Goal: Task Accomplishment & Management: Use online tool/utility

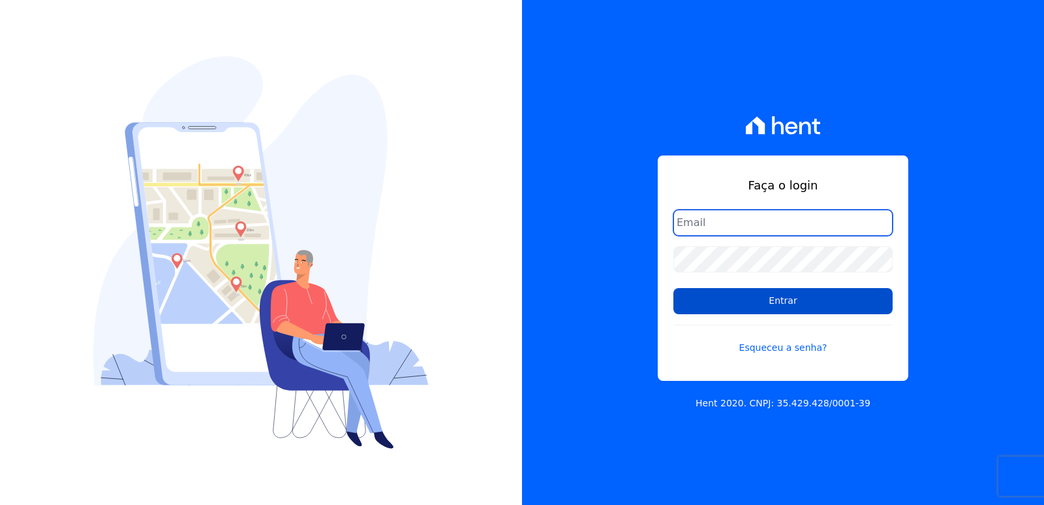
type input "rodrigo@loulycaixe.com.br"
click at [751, 300] on input "Entrar" at bounding box center [783, 301] width 219 height 26
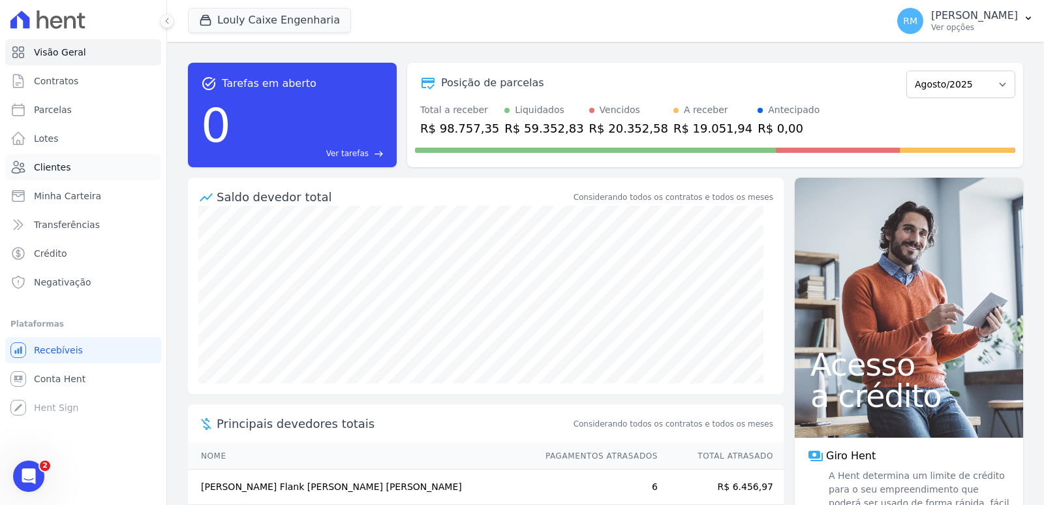
click at [60, 162] on span "Clientes" at bounding box center [52, 167] width 37 height 13
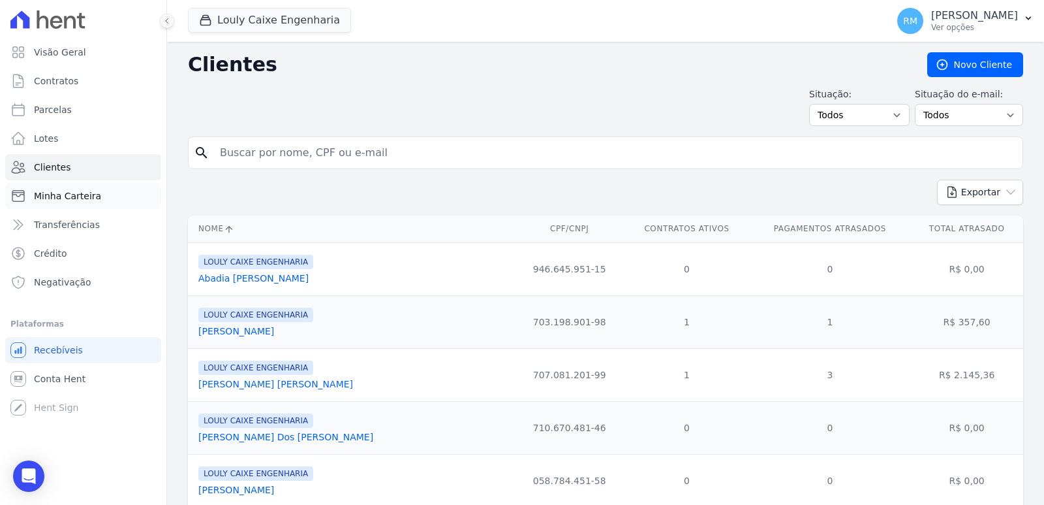
click at [59, 196] on span "Minha Carteira" at bounding box center [67, 195] width 67 height 13
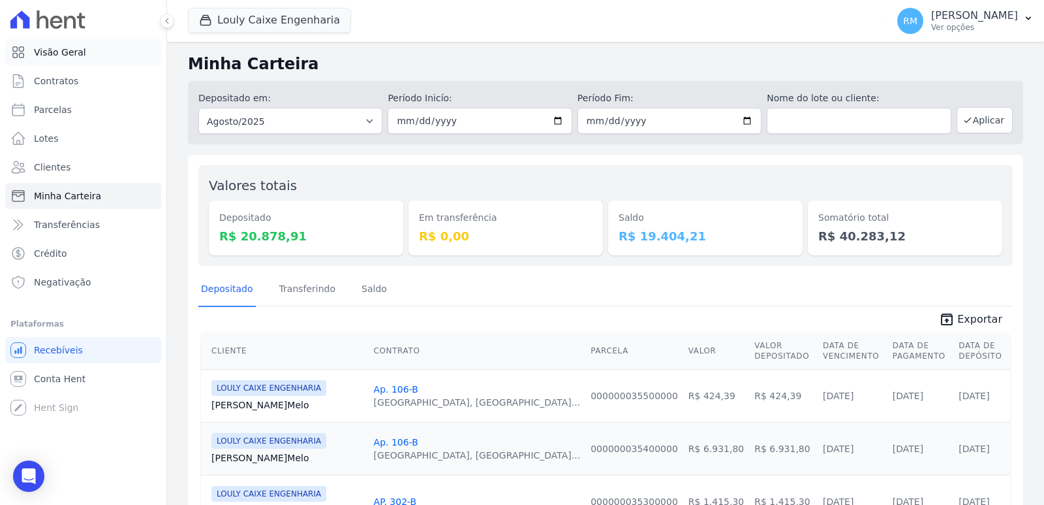
click at [58, 54] on span "Visão Geral" at bounding box center [60, 52] width 52 height 13
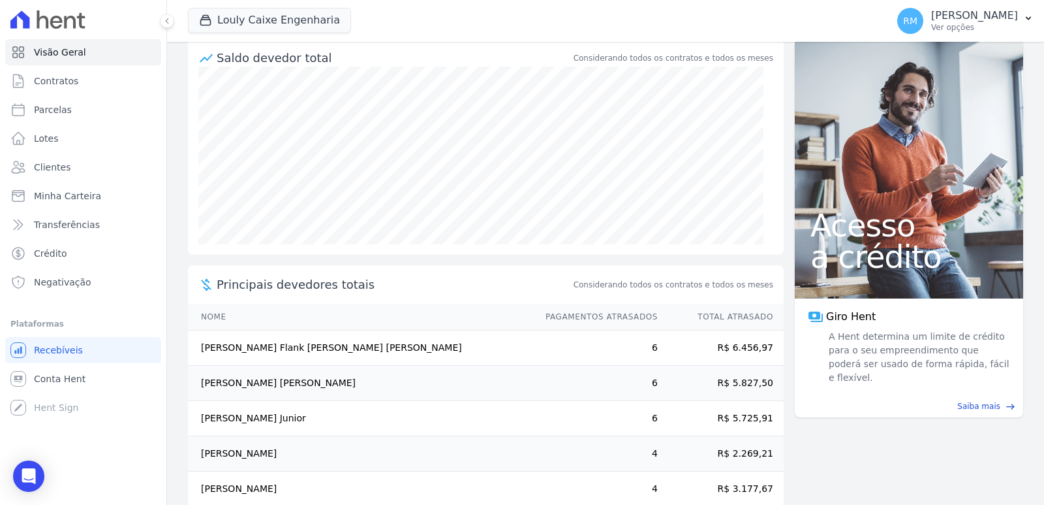
scroll to position [162, 0]
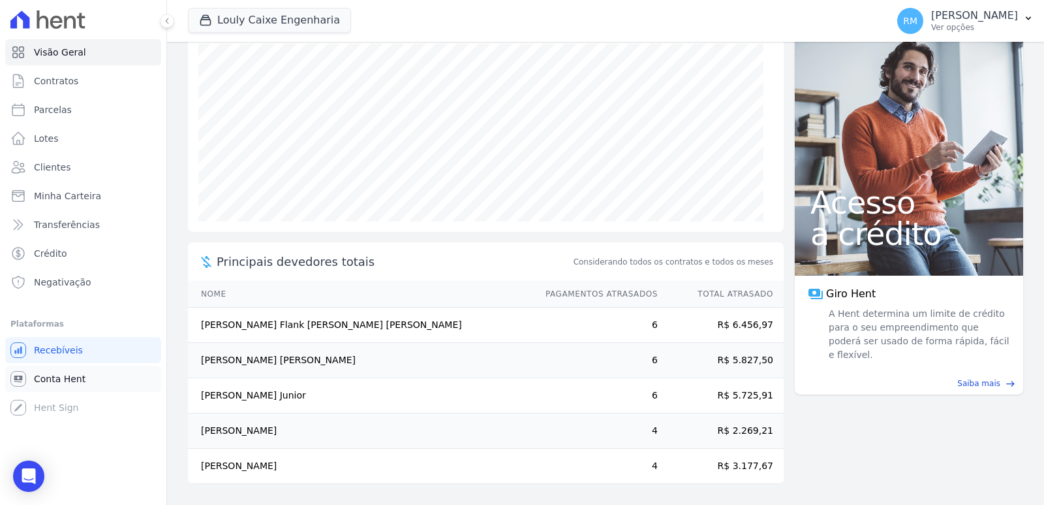
click at [70, 377] on span "Conta Hent" at bounding box center [60, 378] width 52 height 13
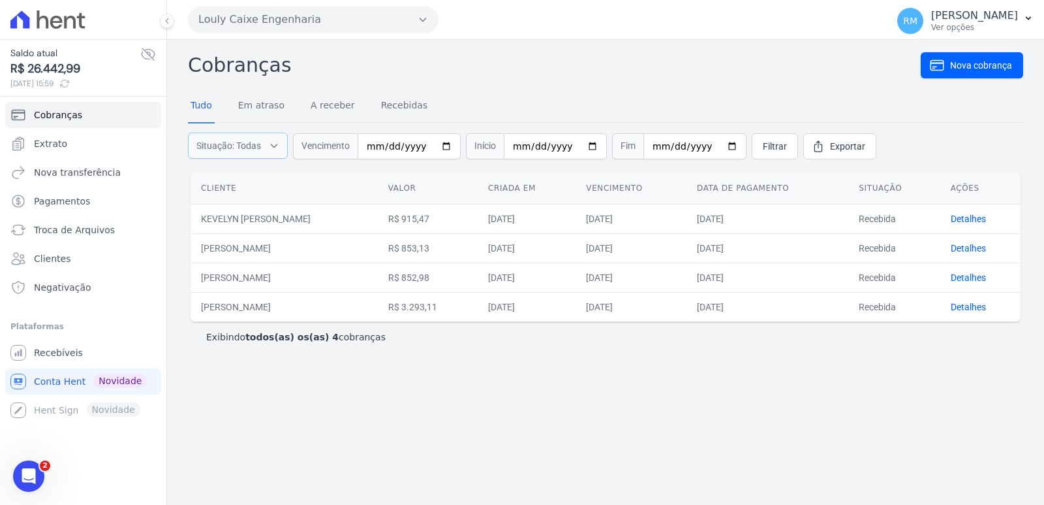
click at [266, 144] on button "Situação: Todas" at bounding box center [238, 146] width 100 height 26
click at [200, 180] on input "Em atraso" at bounding box center [198, 178] width 10 height 10
checkbox input "false"
click at [197, 193] on input "A receber" at bounding box center [198, 194] width 10 height 10
checkbox input "false"
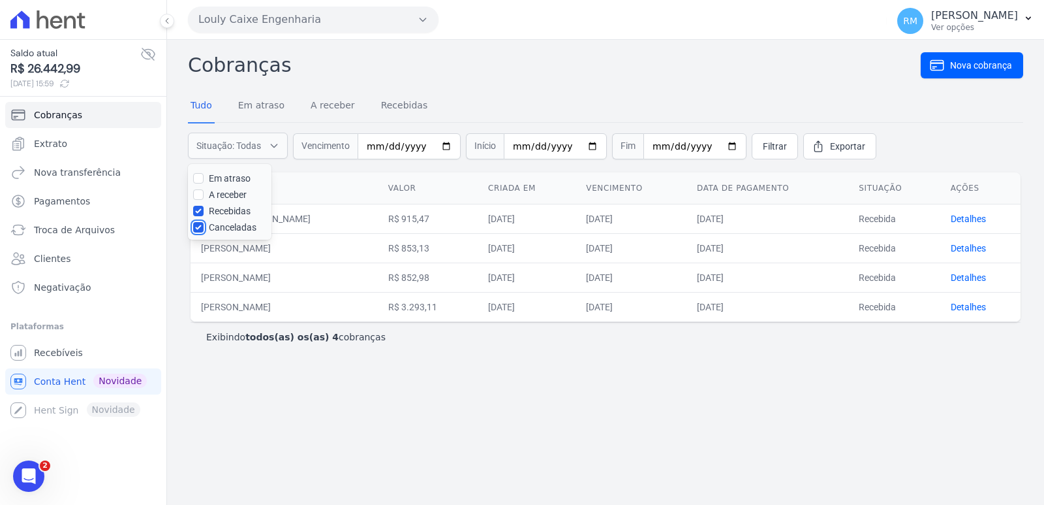
click at [197, 228] on input "Canceladas" at bounding box center [198, 227] width 10 height 10
checkbox input "false"
click at [351, 170] on div "Cliente Valor Criada em Vencimento Data de pagamento Situação Ações KEVELYN CRI…" at bounding box center [606, 247] width 872 height 160
click at [403, 148] on input "date" at bounding box center [409, 146] width 103 height 26
click at [367, 147] on input "date" at bounding box center [409, 146] width 103 height 26
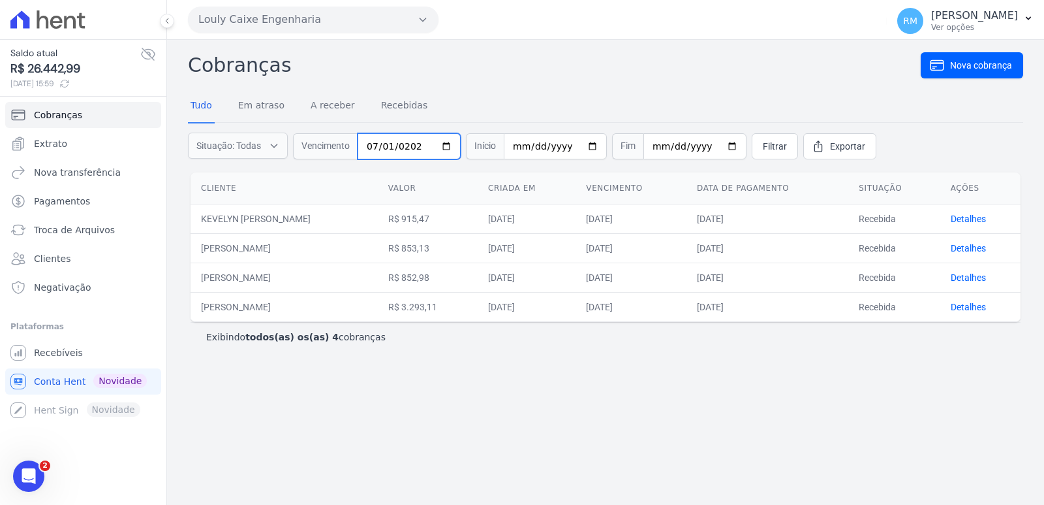
type input "[DATE]"
click at [378, 148] on input "[DATE]" at bounding box center [409, 146] width 103 height 26
drag, startPoint x: 422, startPoint y: 142, endPoint x: 379, endPoint y: 156, distance: 45.2
click at [340, 153] on div "Vencimento 2025-07-01" at bounding box center [377, 146] width 168 height 26
click at [387, 148] on input "date" at bounding box center [409, 146] width 103 height 26
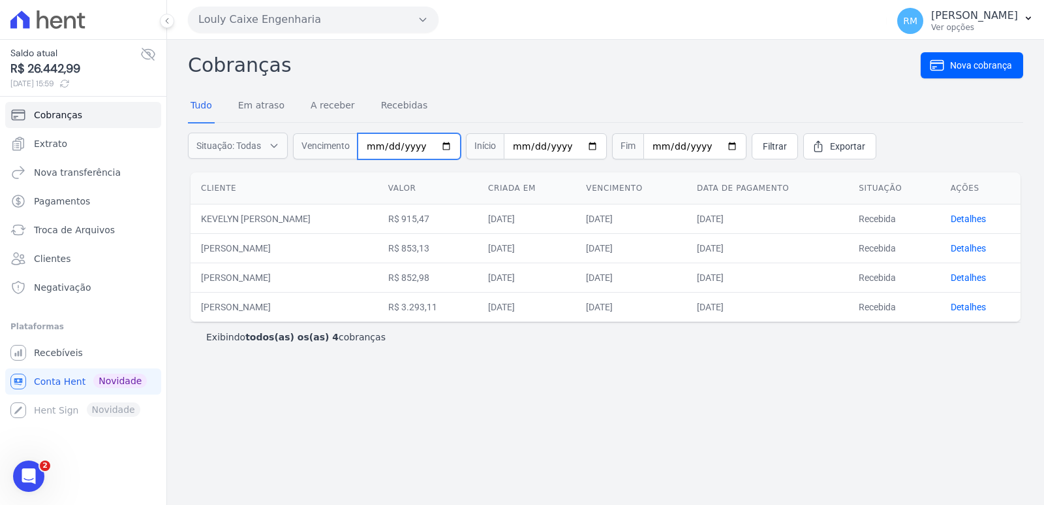
click at [407, 147] on input "date" at bounding box center [409, 146] width 103 height 26
click at [492, 142] on span "Início" at bounding box center [485, 146] width 38 height 26
click at [504, 142] on input "date" at bounding box center [555, 146] width 103 height 26
click at [508, 144] on input "date" at bounding box center [555, 146] width 103 height 26
type input "2025-07-01"
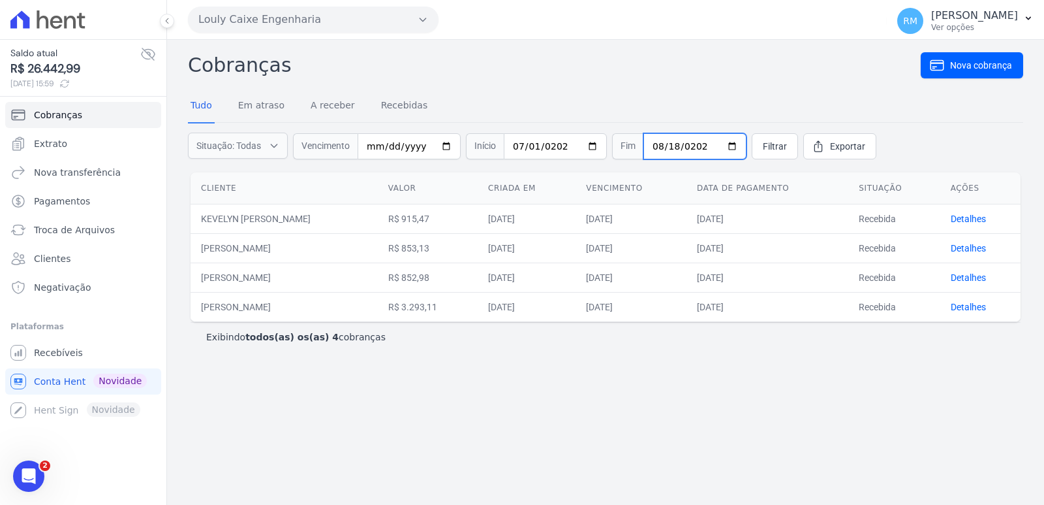
type input "2025-08-18"
click at [769, 146] on link "Filtrar" at bounding box center [775, 146] width 46 height 26
click at [403, 100] on link "Recebidas" at bounding box center [405, 106] width 52 height 34
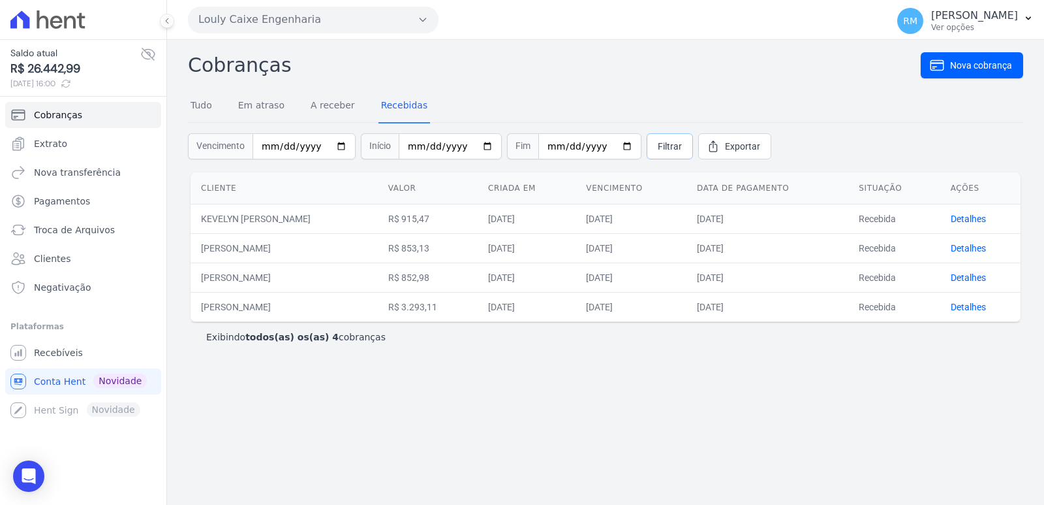
click at [658, 147] on span "Filtrar" at bounding box center [670, 146] width 24 height 13
click at [71, 150] on link "Extrato" at bounding box center [83, 144] width 156 height 26
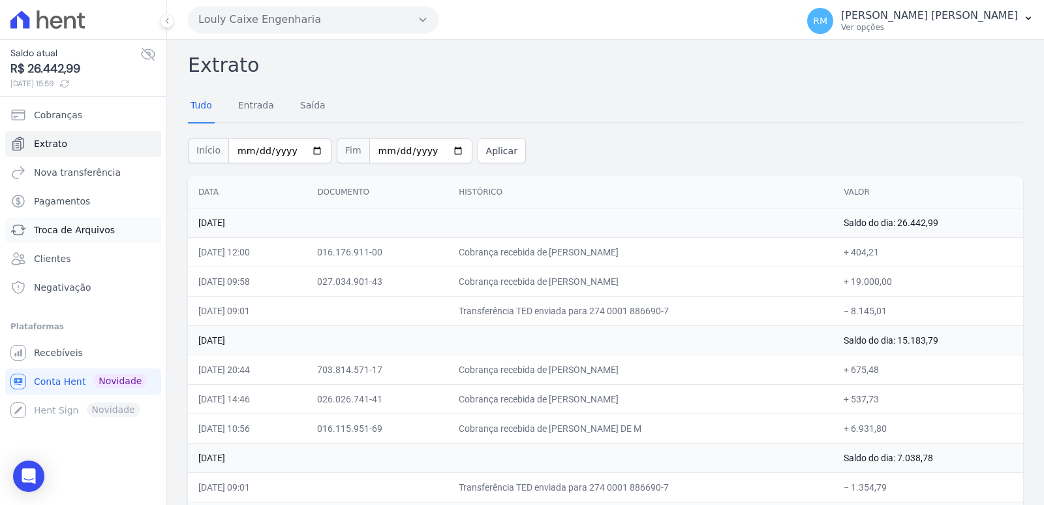
click at [60, 225] on span "Troca de Arquivos" at bounding box center [74, 229] width 81 height 13
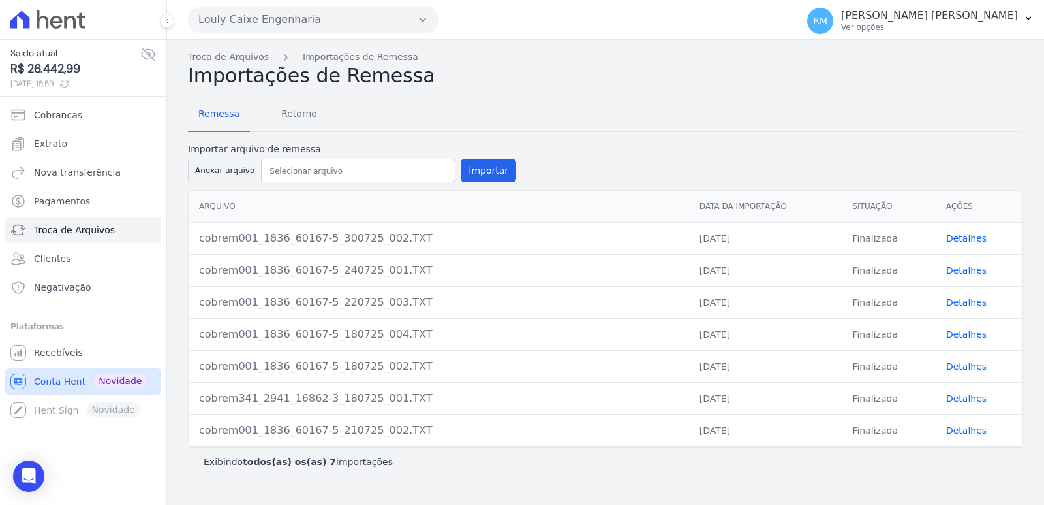
click at [62, 381] on span "Conta Hent" at bounding box center [60, 381] width 52 height 13
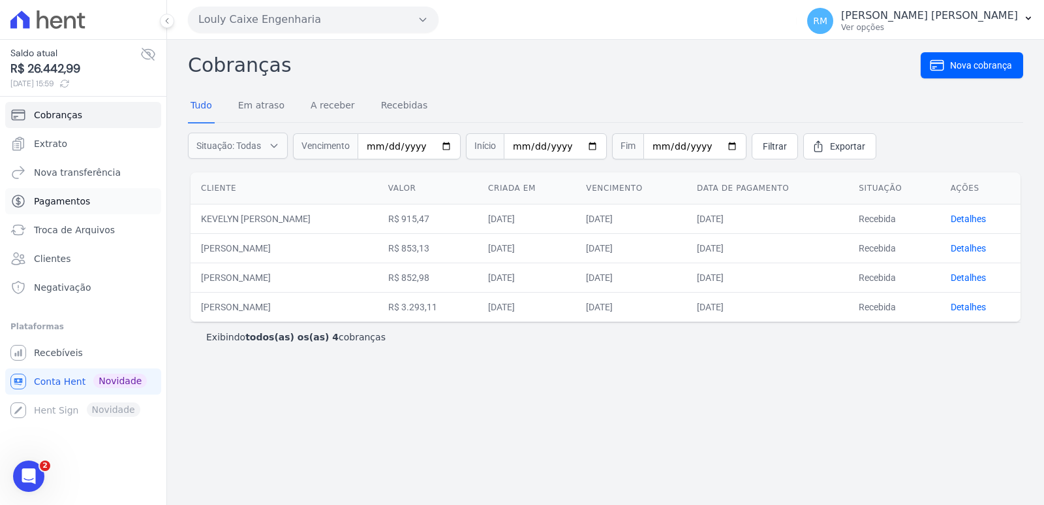
click at [54, 201] on span "Pagamentos" at bounding box center [62, 201] width 56 height 13
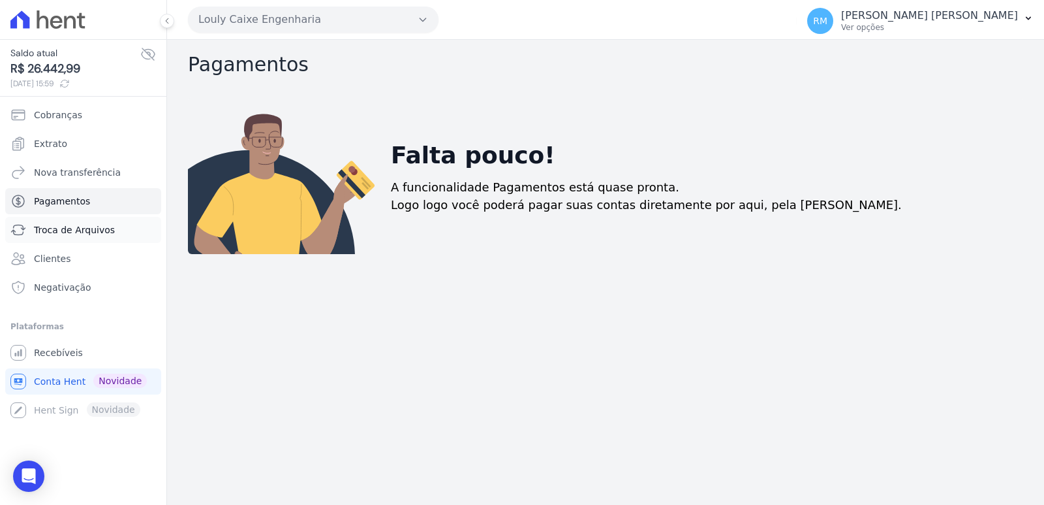
click at [62, 225] on span "Troca de Arquivos" at bounding box center [74, 229] width 81 height 13
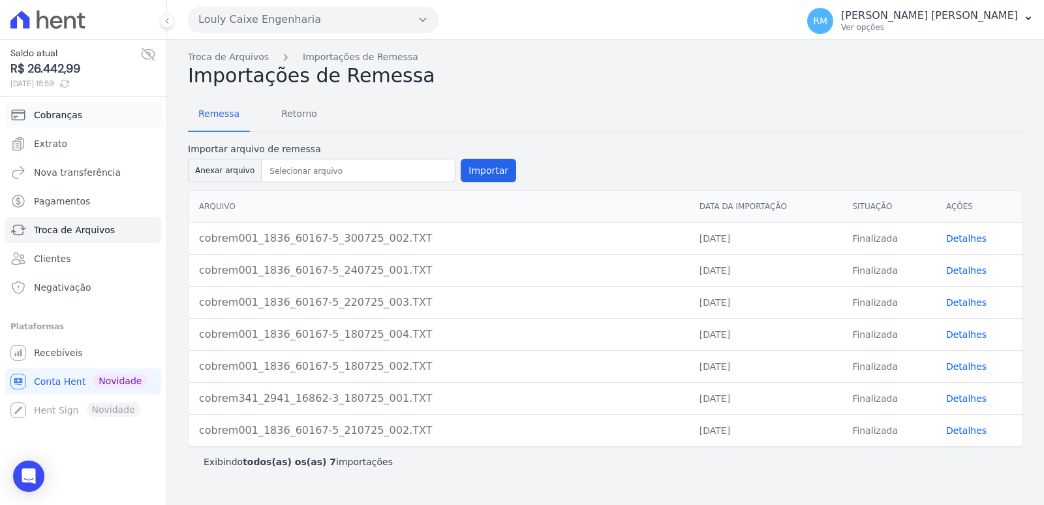
click at [74, 114] on span "Cobranças" at bounding box center [58, 114] width 48 height 13
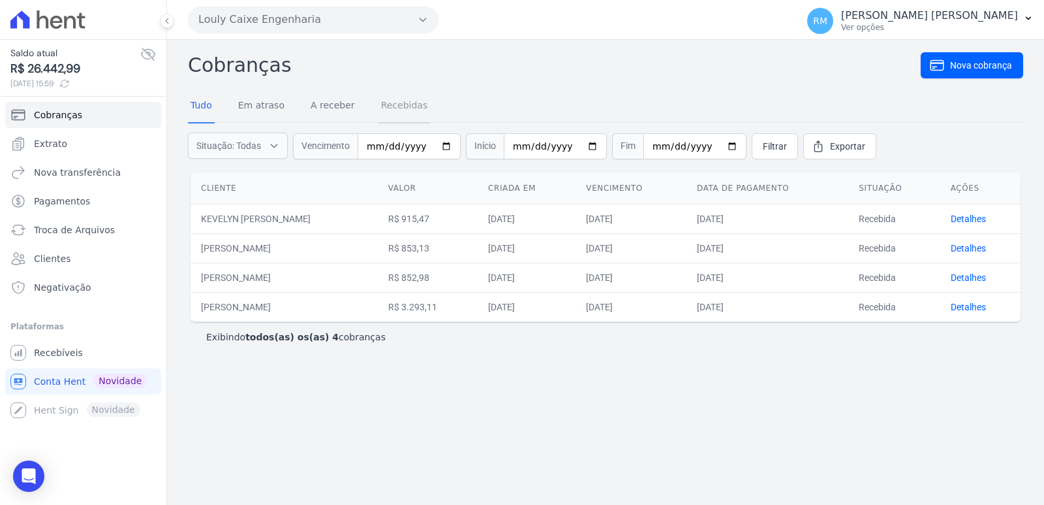
click at [391, 108] on link "Recebidas" at bounding box center [405, 106] width 52 height 34
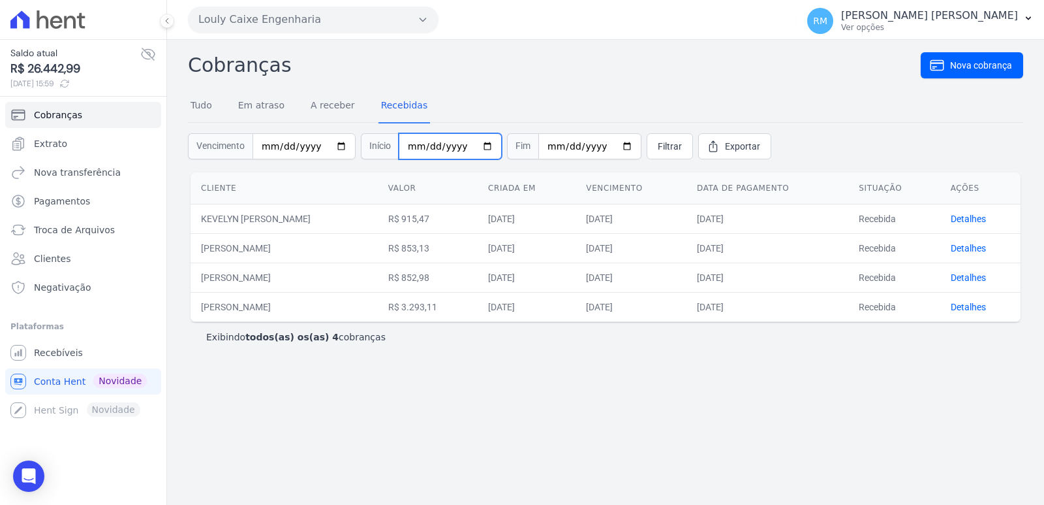
click at [407, 147] on input "date" at bounding box center [450, 146] width 103 height 26
type input "[DATE]"
click at [664, 151] on link "Filtrar" at bounding box center [670, 146] width 46 height 26
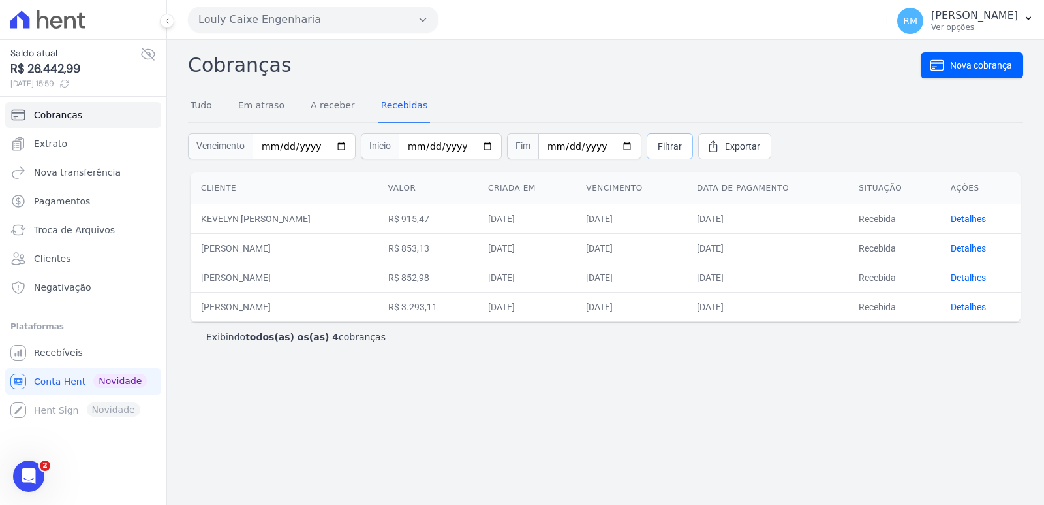
click at [664, 151] on link "Filtrar" at bounding box center [670, 146] width 46 height 26
drag, startPoint x: 201, startPoint y: 305, endPoint x: 304, endPoint y: 306, distance: 103.1
click at [306, 308] on td "[PERSON_NAME]" at bounding box center [284, 306] width 187 height 29
click at [302, 305] on td "[PERSON_NAME]" at bounding box center [284, 306] width 187 height 29
click at [54, 352] on span "Recebíveis" at bounding box center [58, 352] width 49 height 13
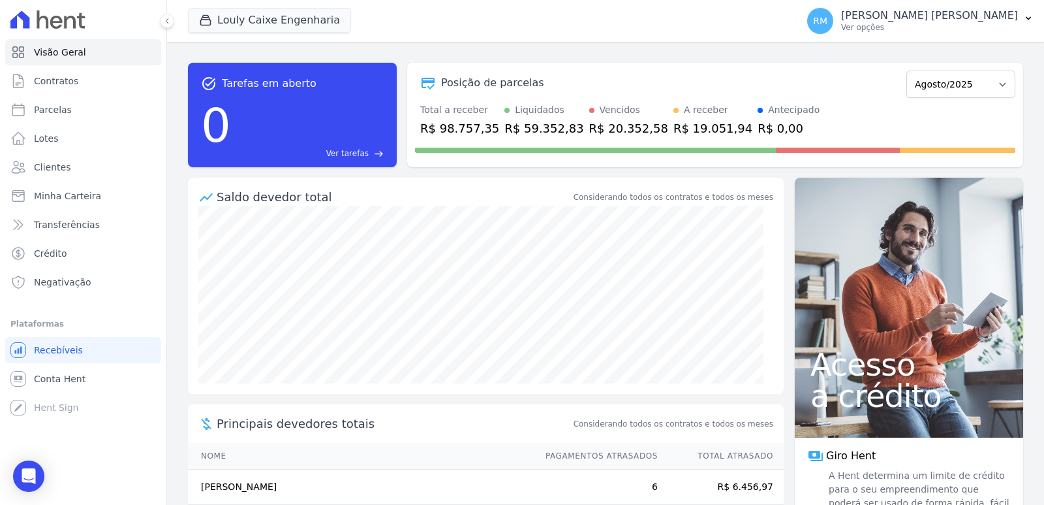
click at [482, 123] on div "R$ 98.757,35" at bounding box center [459, 128] width 79 height 18
click at [490, 90] on div "Posição de parcelas" at bounding box center [492, 83] width 103 height 16
click at [54, 109] on span "Parcelas" at bounding box center [53, 109] width 38 height 13
select select
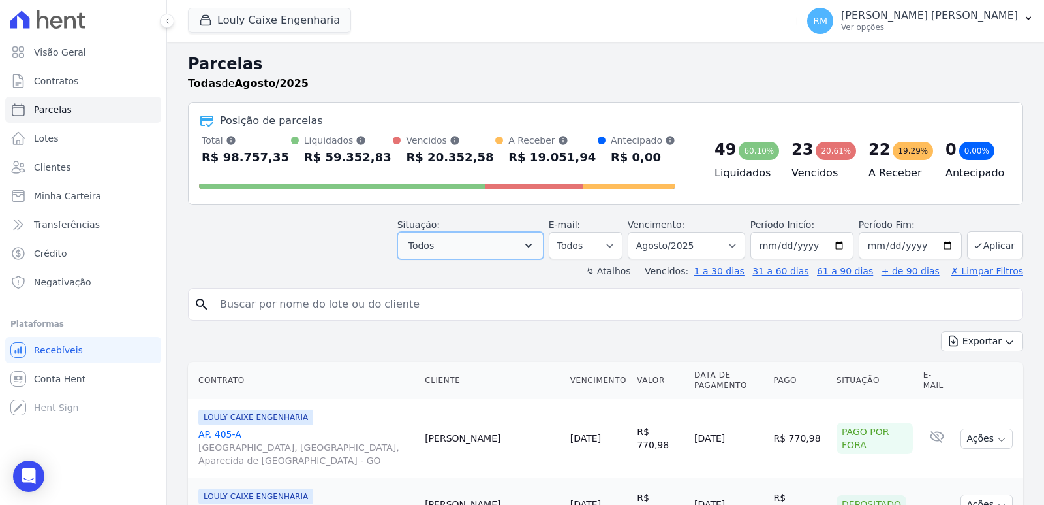
click at [517, 255] on button "Todos" at bounding box center [471, 245] width 146 height 27
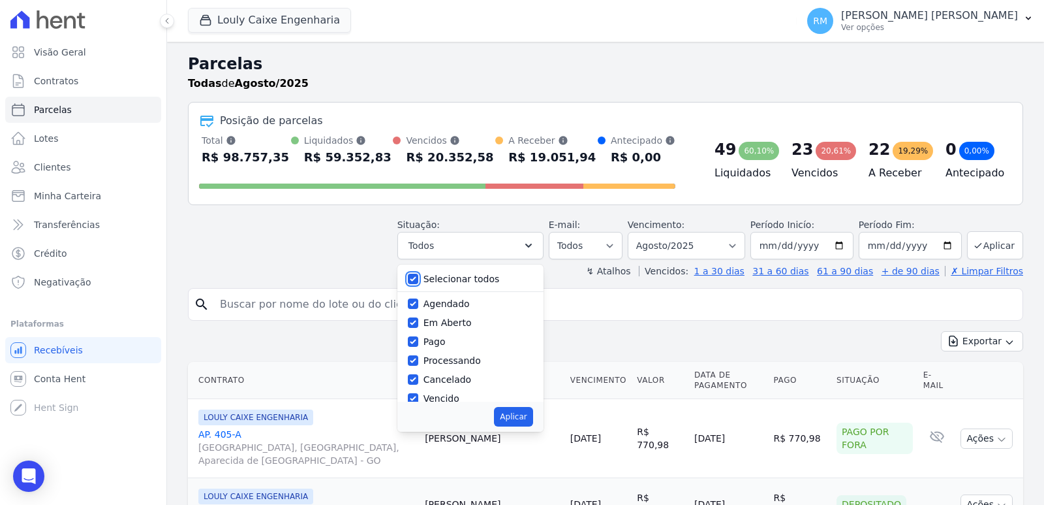
click at [418, 276] on input "Selecionar todos" at bounding box center [413, 278] width 10 height 10
checkbox input "false"
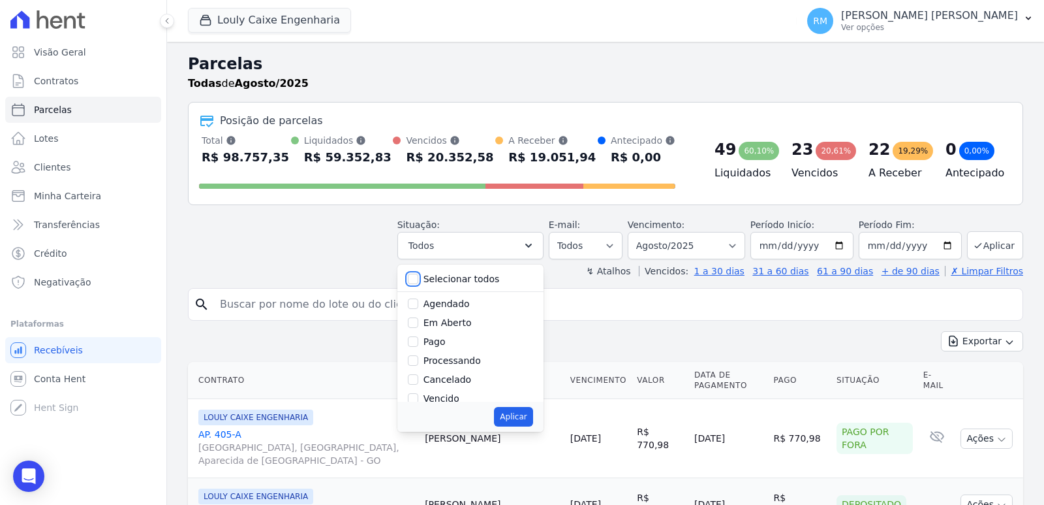
checkbox input "false"
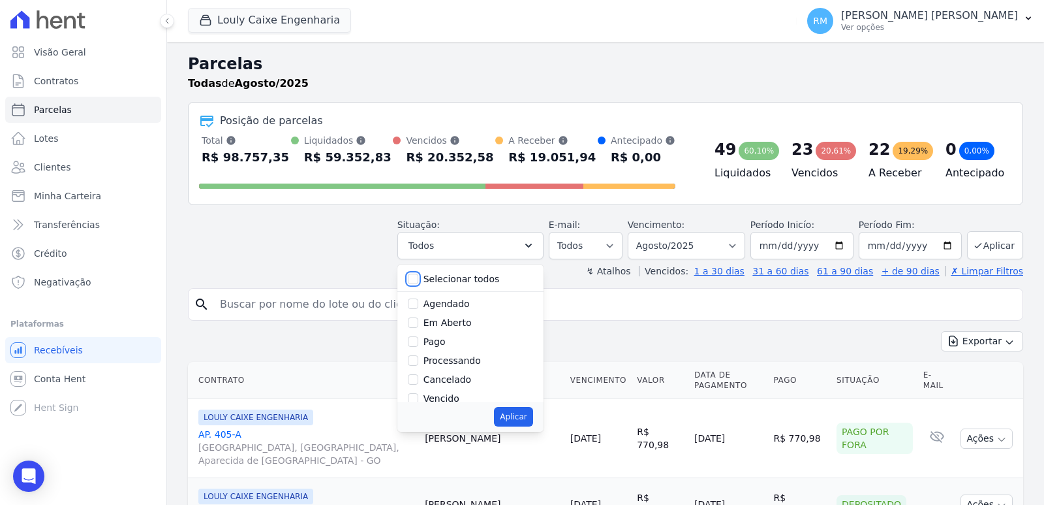
checkbox input "false"
click at [418, 343] on input "Pago" at bounding box center [413, 341] width 10 height 10
checkbox input "true"
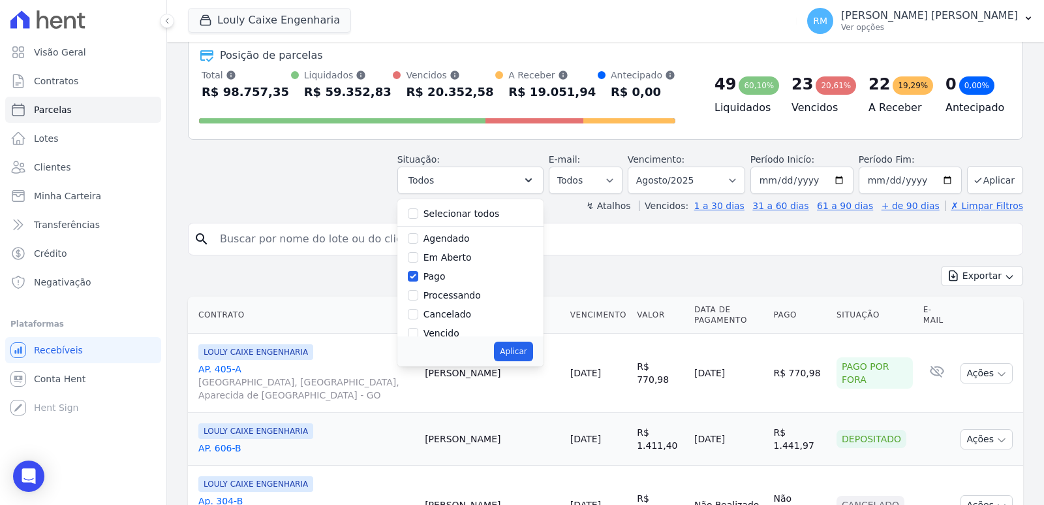
click at [642, 269] on div "Exportar Exportar PDF Exportar CSV" at bounding box center [606, 281] width 836 height 31
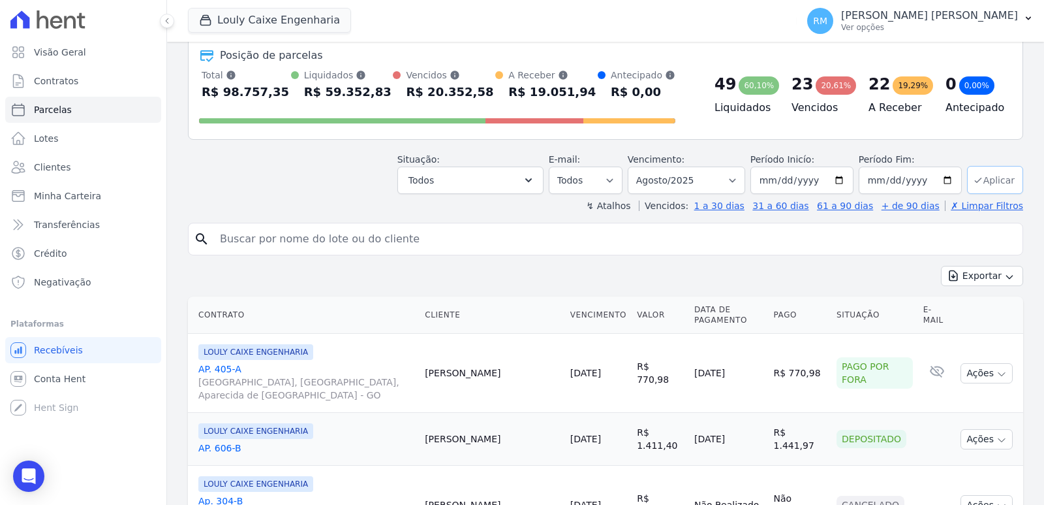
click at [995, 179] on button "Aplicar" at bounding box center [995, 180] width 56 height 28
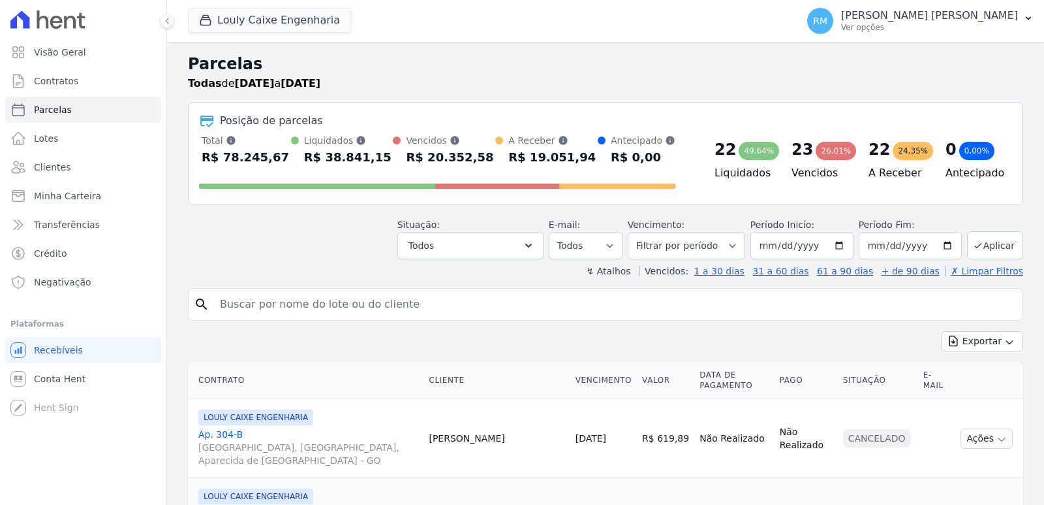
select select
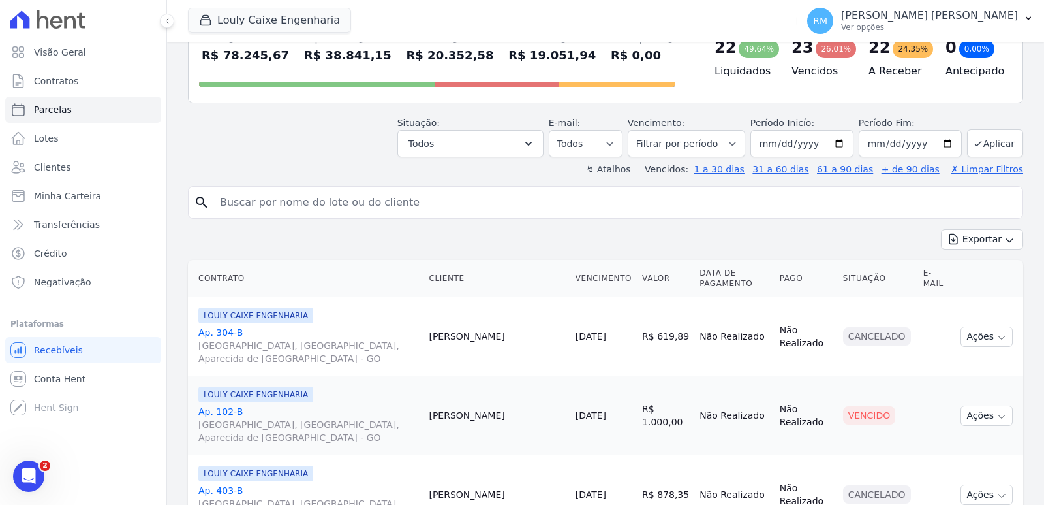
scroll to position [131, 0]
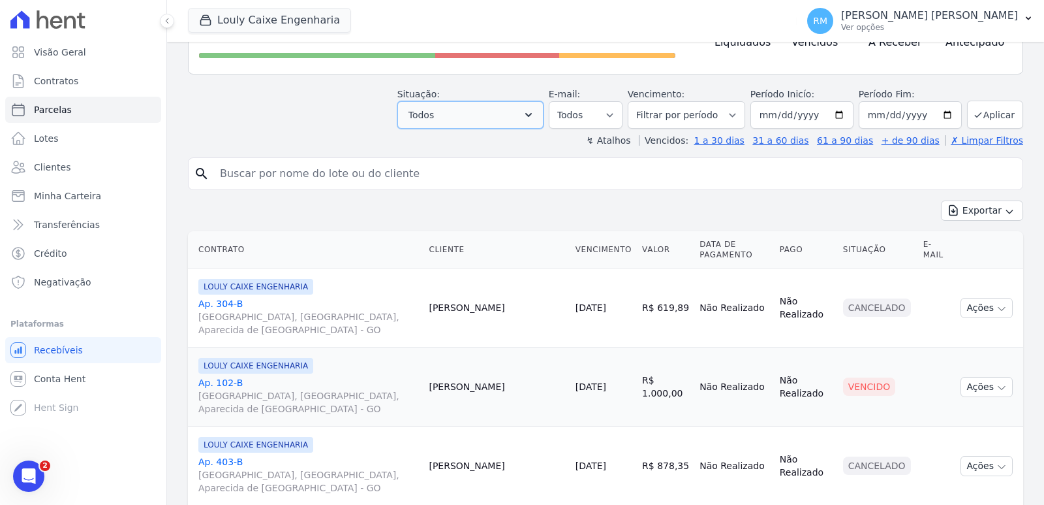
click at [535, 121] on icon "button" at bounding box center [528, 114] width 13 height 13
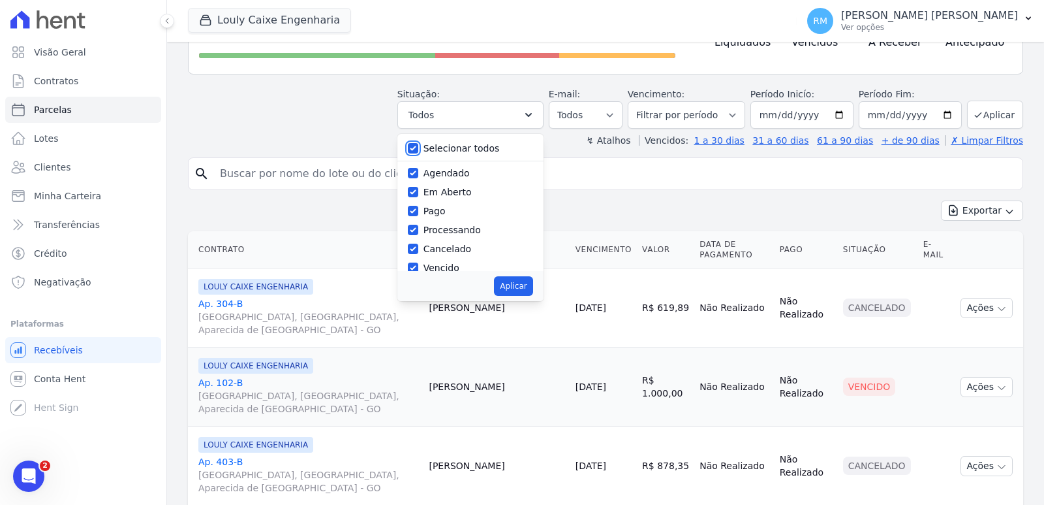
click at [418, 149] on input "Selecionar todos" at bounding box center [413, 148] width 10 height 10
checkbox input "false"
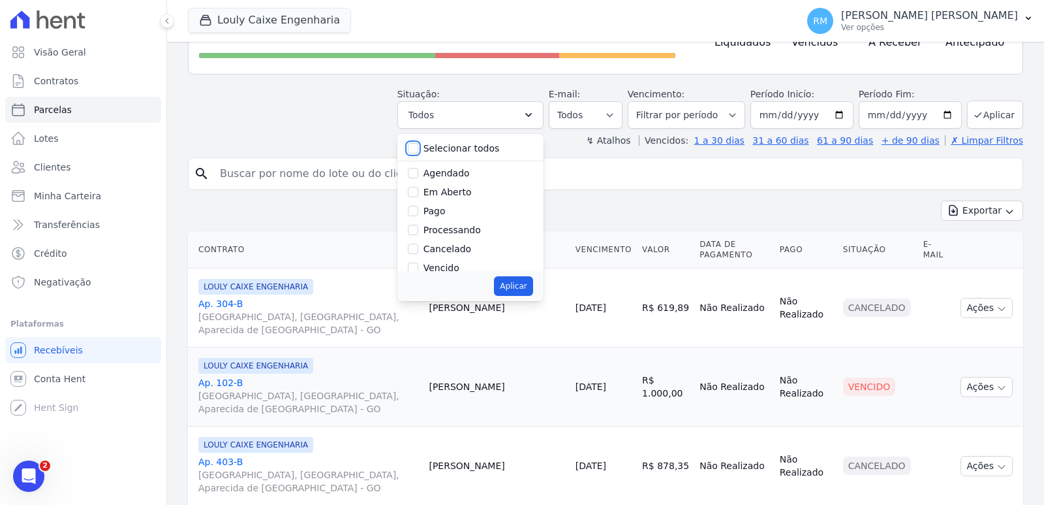
checkbox input "false"
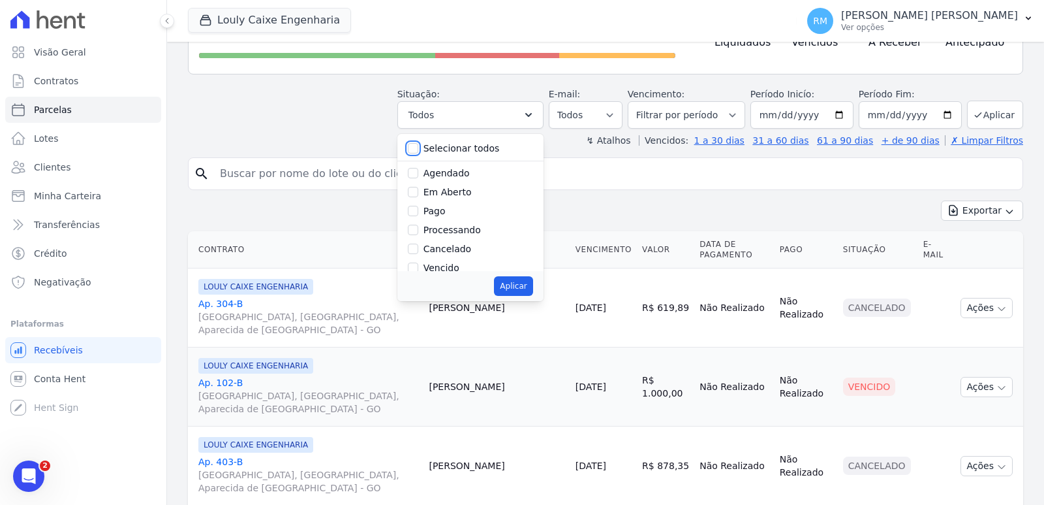
checkbox input "false"
drag, startPoint x: 425, startPoint y: 210, endPoint x: 457, endPoint y: 253, distance: 53.1
click at [418, 211] on input "Pago" at bounding box center [413, 211] width 10 height 10
checkbox input "true"
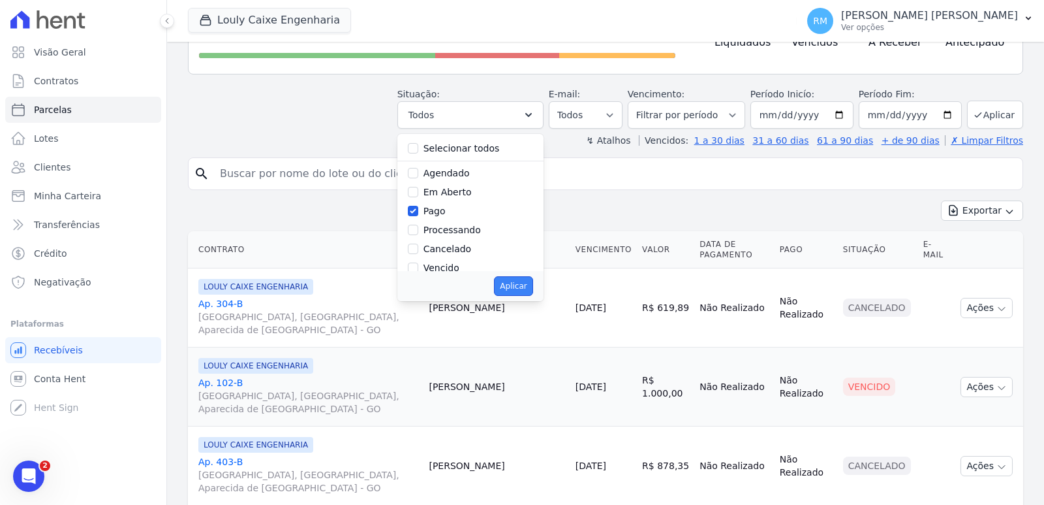
click at [514, 280] on button "Aplicar" at bounding box center [513, 286] width 39 height 20
select select "paid"
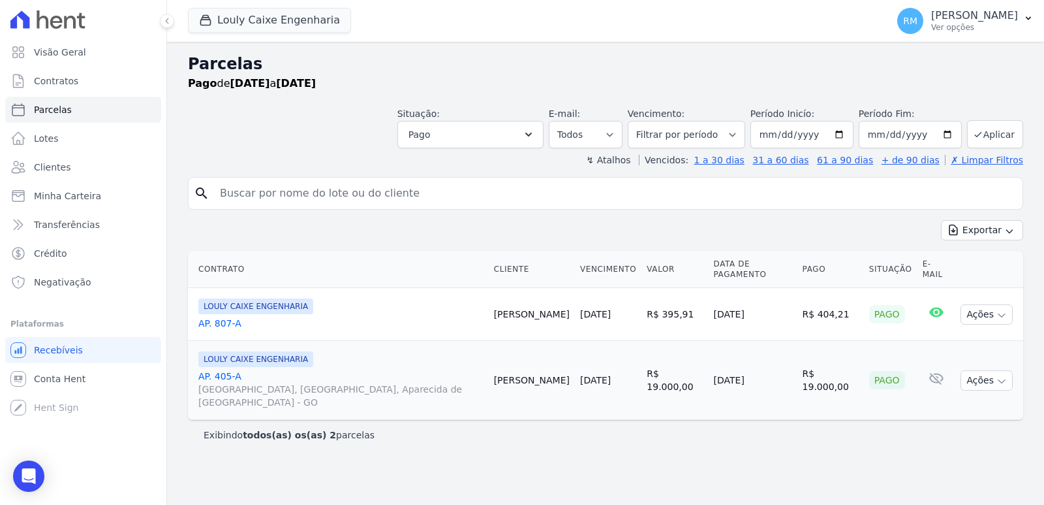
select select
click at [535, 136] on icon "button" at bounding box center [528, 134] width 13 height 13
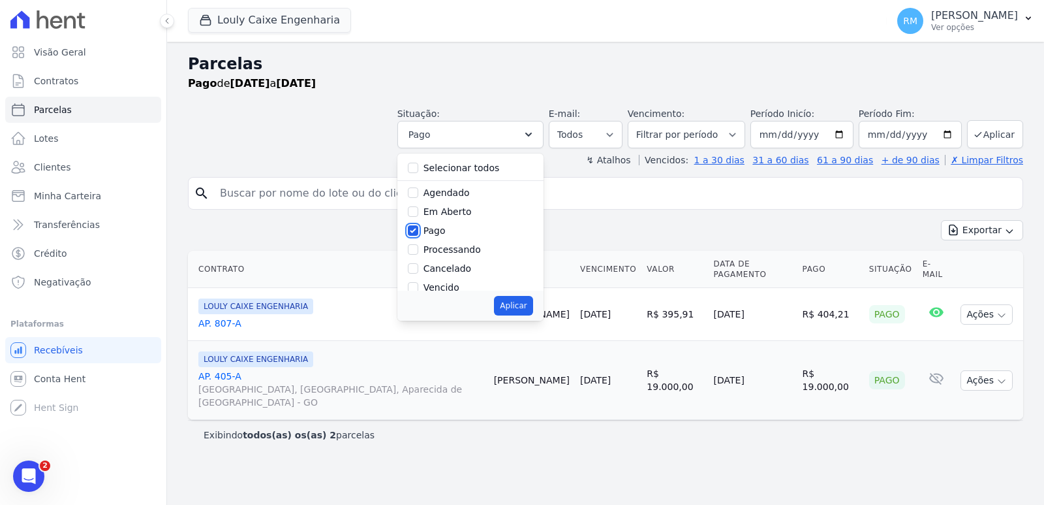
click at [418, 232] on input "Pago" at bounding box center [413, 230] width 10 height 10
checkbox input "false"
click at [418, 285] on input "Vencido" at bounding box center [413, 287] width 10 height 10
checkbox input "true"
drag, startPoint x: 537, startPoint y: 309, endPoint x: 548, endPoint y: 304, distance: 13.1
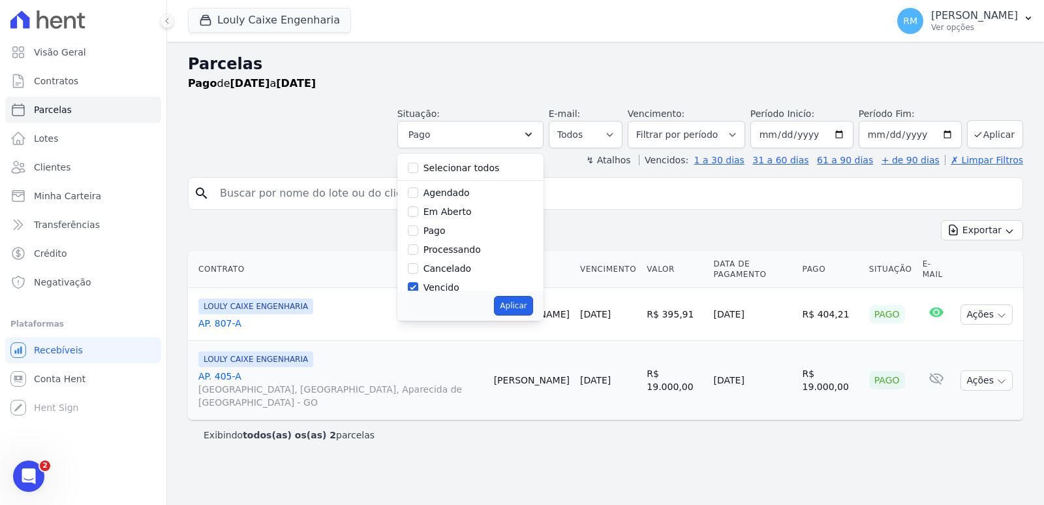
click at [533, 309] on button "Aplicar" at bounding box center [513, 306] width 39 height 20
select select "overdue"
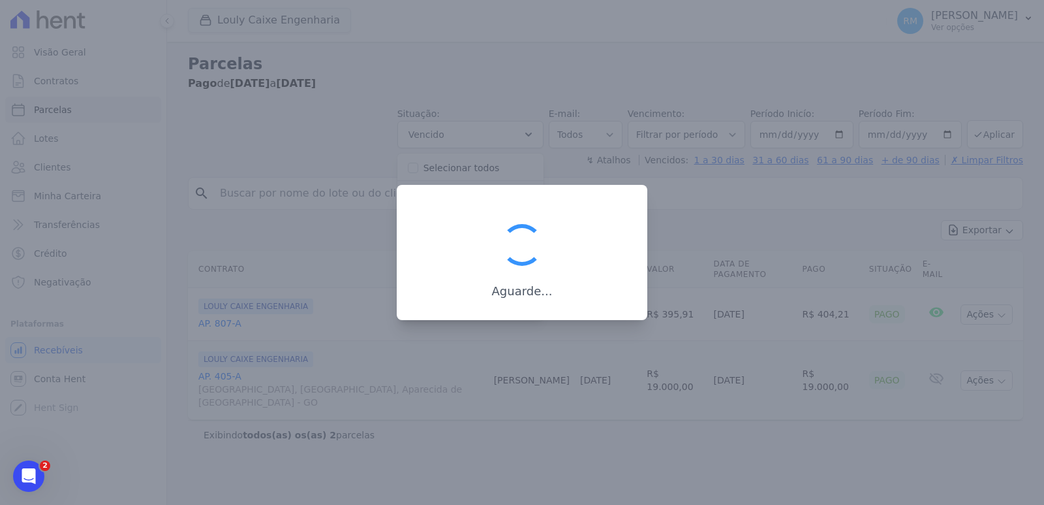
scroll to position [23, 0]
click at [798, 135] on div at bounding box center [522, 252] width 1044 height 505
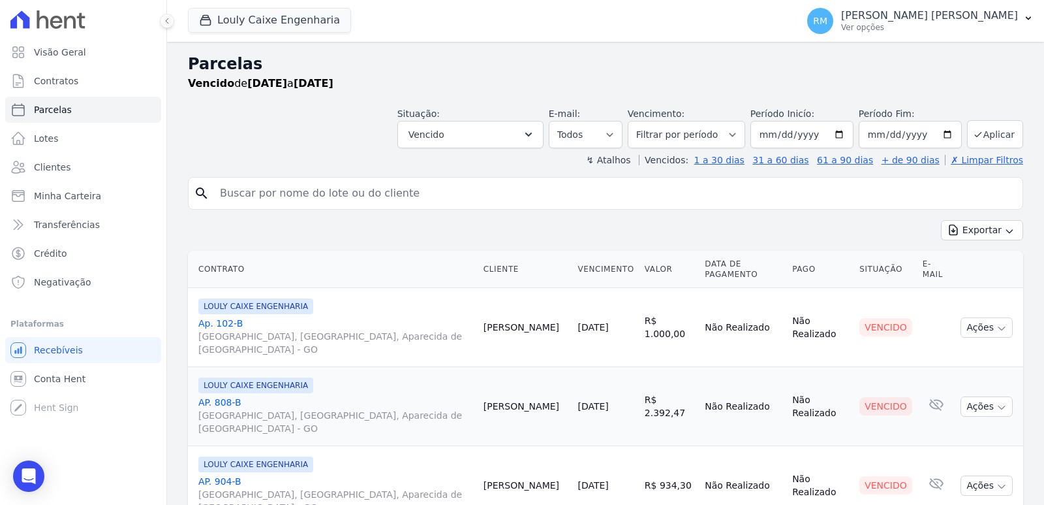
select select
click at [789, 133] on input "[DATE]" at bounding box center [802, 134] width 103 height 27
click at [784, 133] on input "[DATE]" at bounding box center [802, 134] width 103 height 27
type input "2025-07-01"
click at [994, 131] on button "Aplicar" at bounding box center [995, 134] width 56 height 28
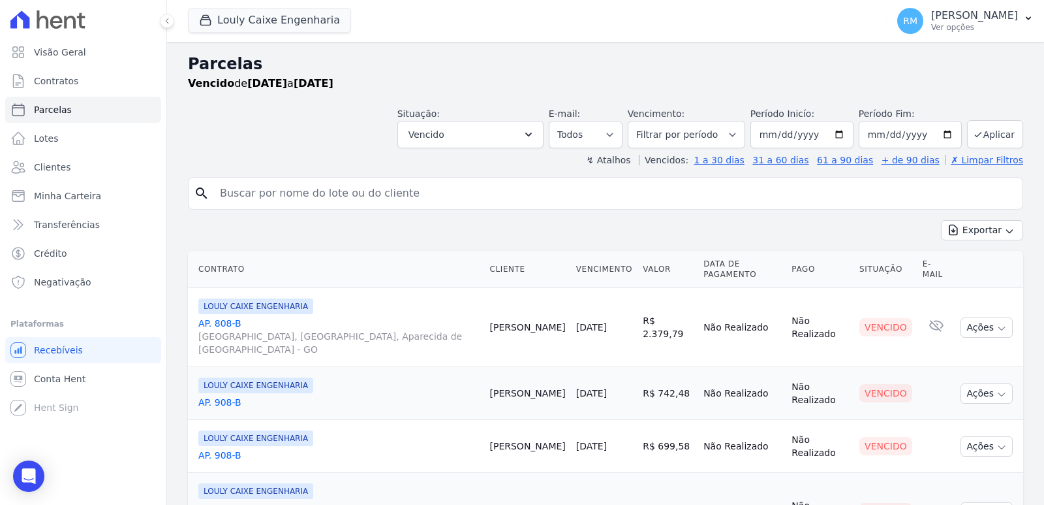
select select
click at [532, 134] on icon "button" at bounding box center [528, 135] width 7 height 4
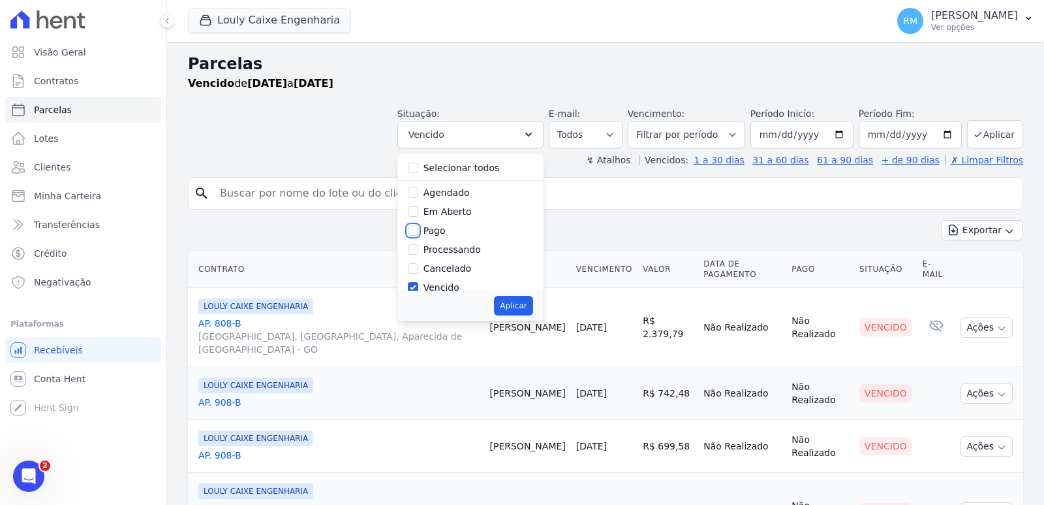
click at [418, 234] on input "Pago" at bounding box center [413, 230] width 10 height 10
checkbox input "true"
click at [418, 286] on input "Vencido" at bounding box center [413, 287] width 10 height 10
click at [418, 289] on input "Vencido" at bounding box center [413, 287] width 10 height 10
checkbox input "true"
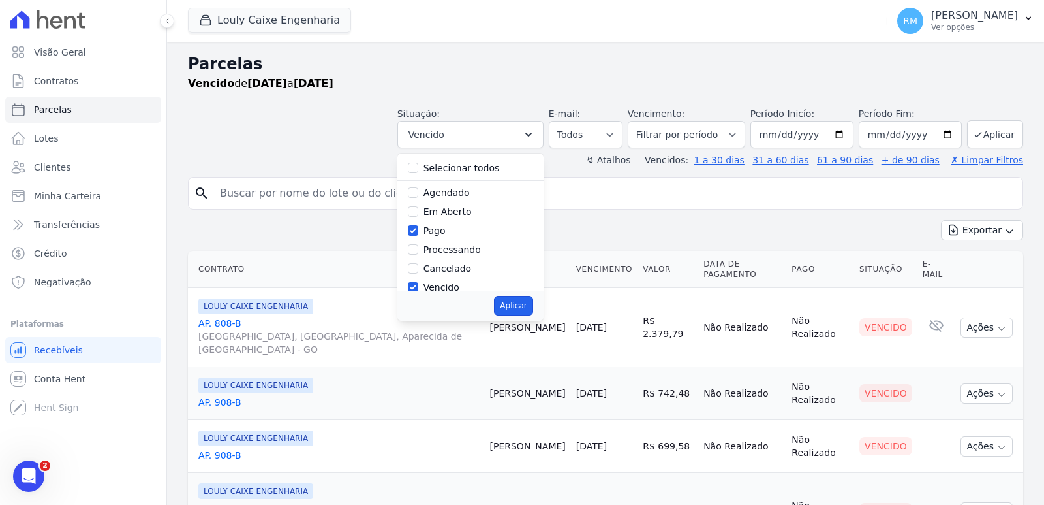
click at [525, 302] on button "Aplicar" at bounding box center [513, 306] width 39 height 20
select select "paid"
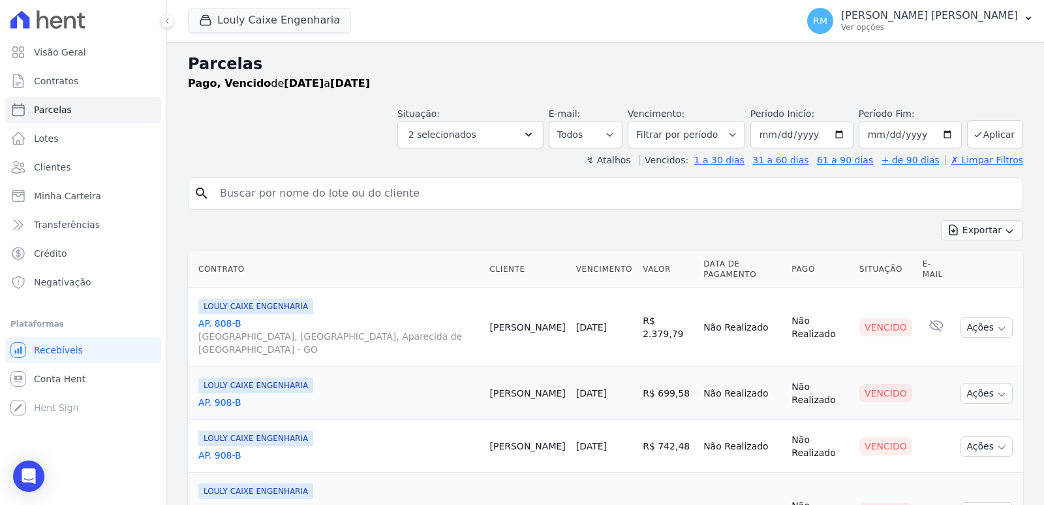
select select
click at [992, 140] on button "Aplicar" at bounding box center [995, 134] width 56 height 28
select select
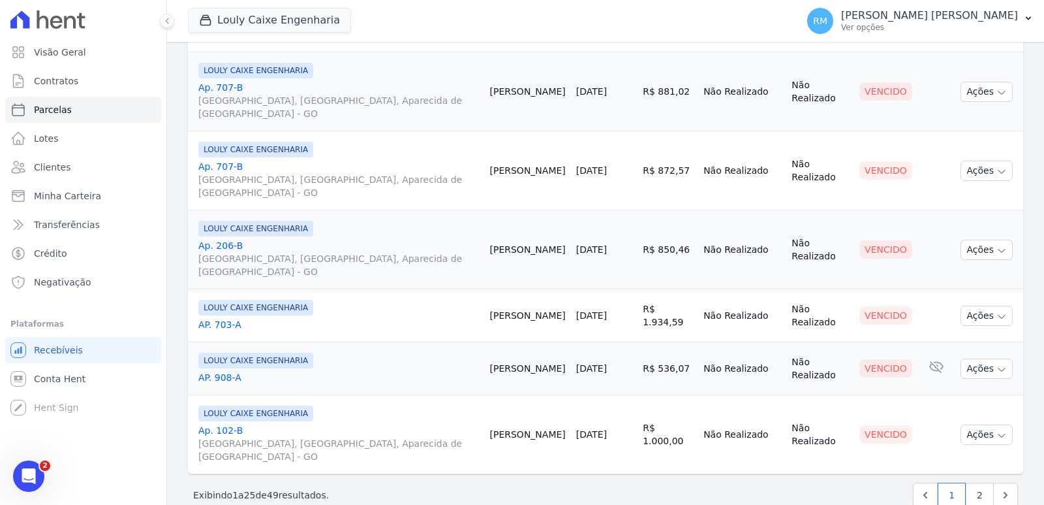
scroll to position [1658, 0]
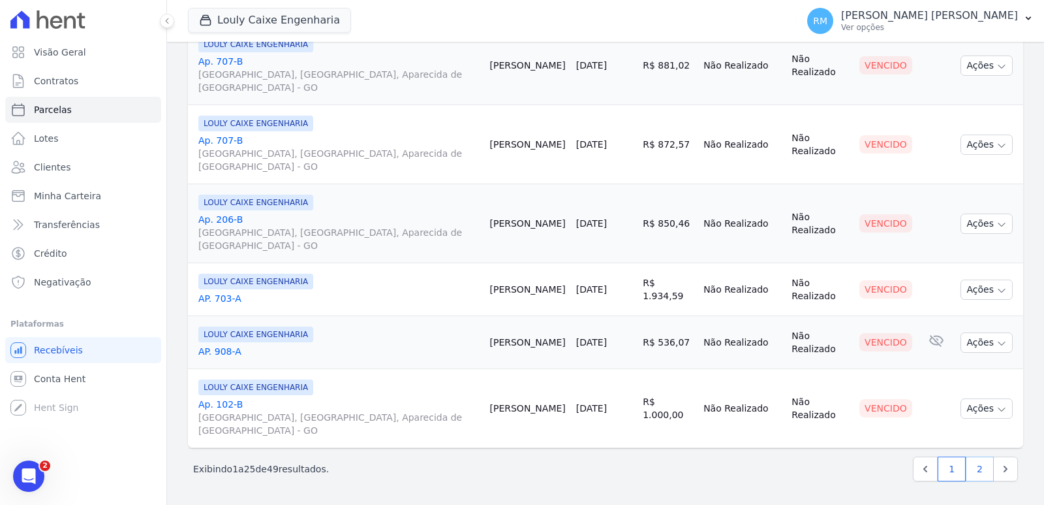
click at [966, 467] on link "2" at bounding box center [980, 468] width 28 height 25
select select
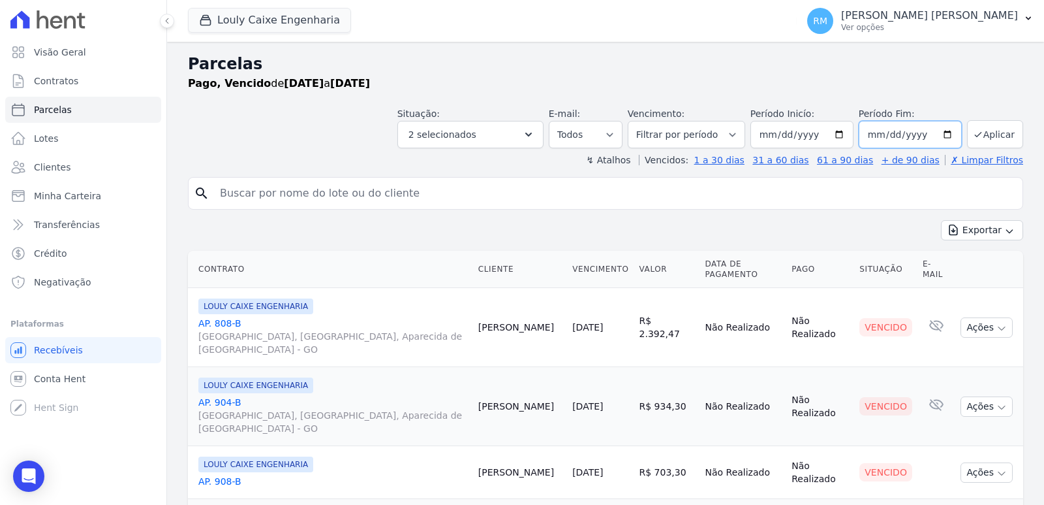
drag, startPoint x: 889, startPoint y: 134, endPoint x: 875, endPoint y: 134, distance: 14.4
click at [875, 134] on input "[DATE]" at bounding box center [910, 134] width 103 height 27
click at [870, 134] on input "[DATE]" at bounding box center [910, 134] width 103 height 27
type input "2025-08-01"
click at [998, 136] on button "Aplicar" at bounding box center [995, 134] width 56 height 28
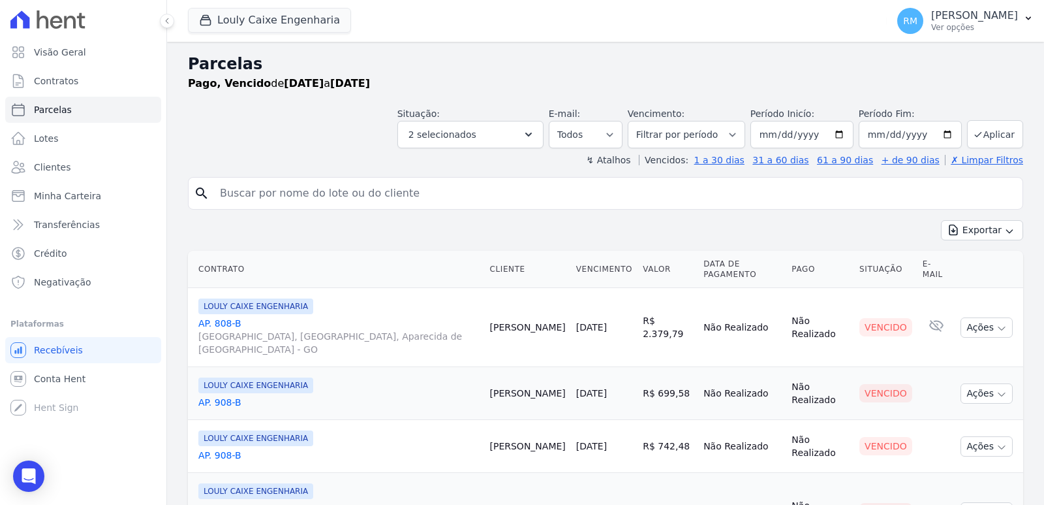
select select
click at [529, 122] on button "2 selecionados" at bounding box center [471, 134] width 146 height 27
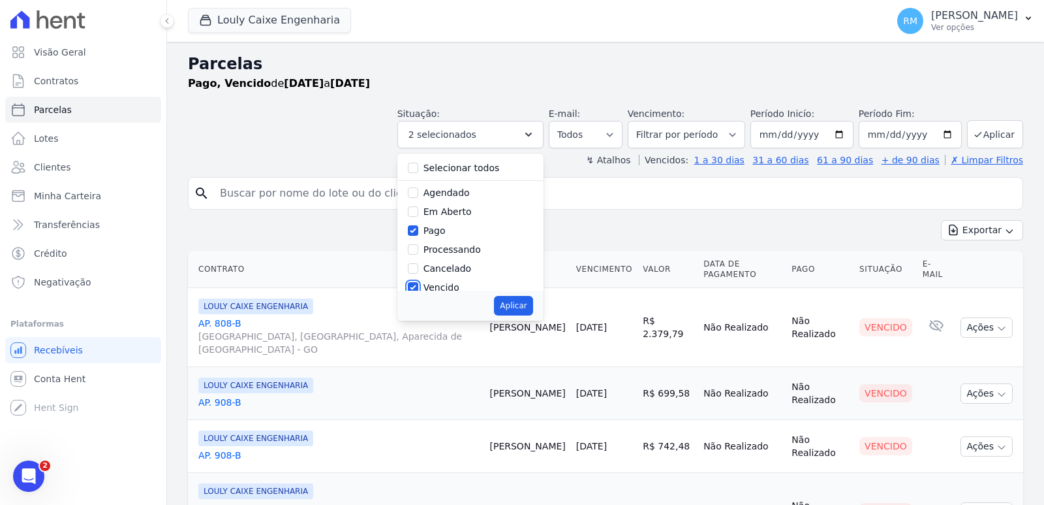
click at [418, 287] on input "Vencido" at bounding box center [413, 287] width 10 height 10
checkbox input "false"
click at [527, 302] on button "Aplicar" at bounding box center [513, 306] width 39 height 20
select select "paid"
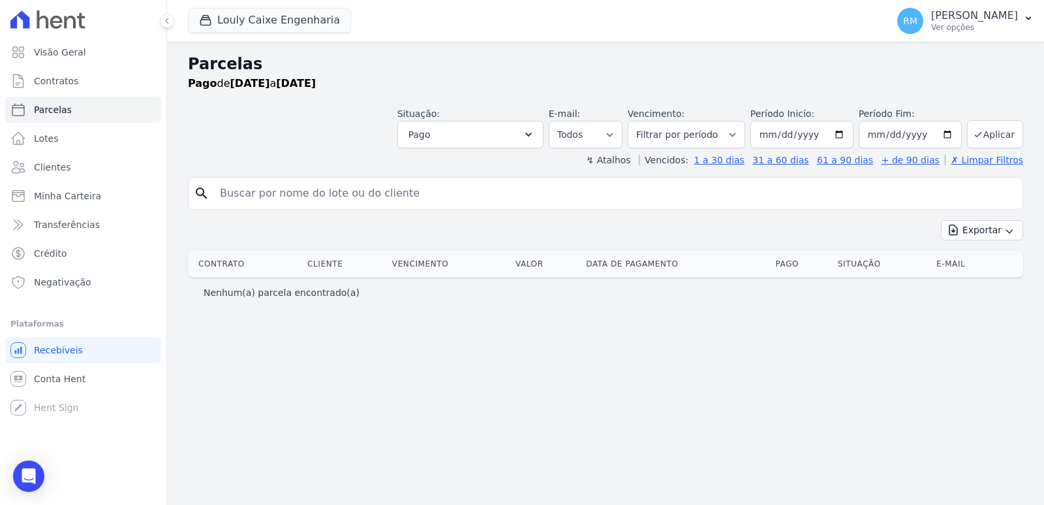
select select
click at [1014, 140] on button "Aplicar" at bounding box center [995, 134] width 56 height 28
select select
click at [99, 163] on link "Clientes" at bounding box center [83, 167] width 156 height 26
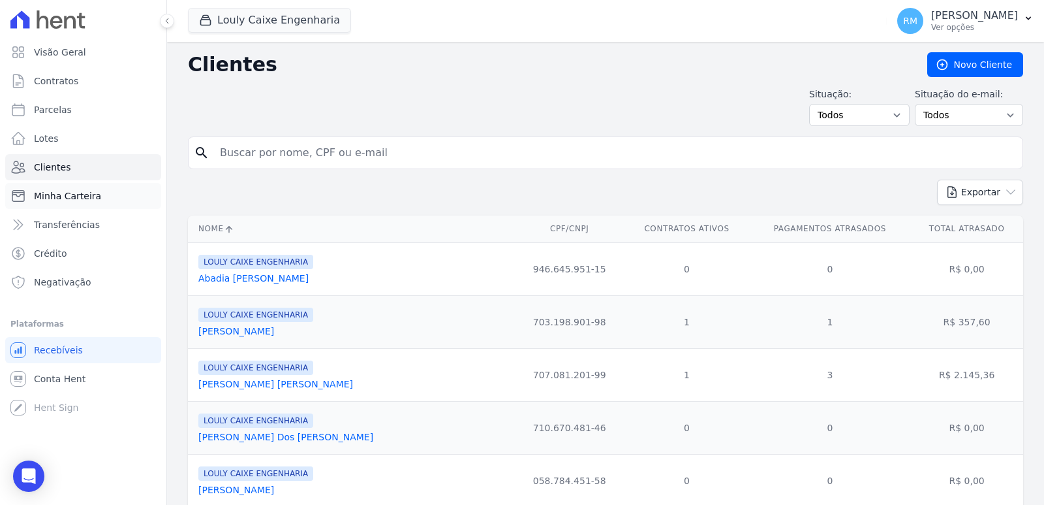
click at [103, 187] on link "Minha Carteira" at bounding box center [83, 196] width 156 height 26
click at [101, 195] on link "Minha Carteira" at bounding box center [83, 196] width 156 height 26
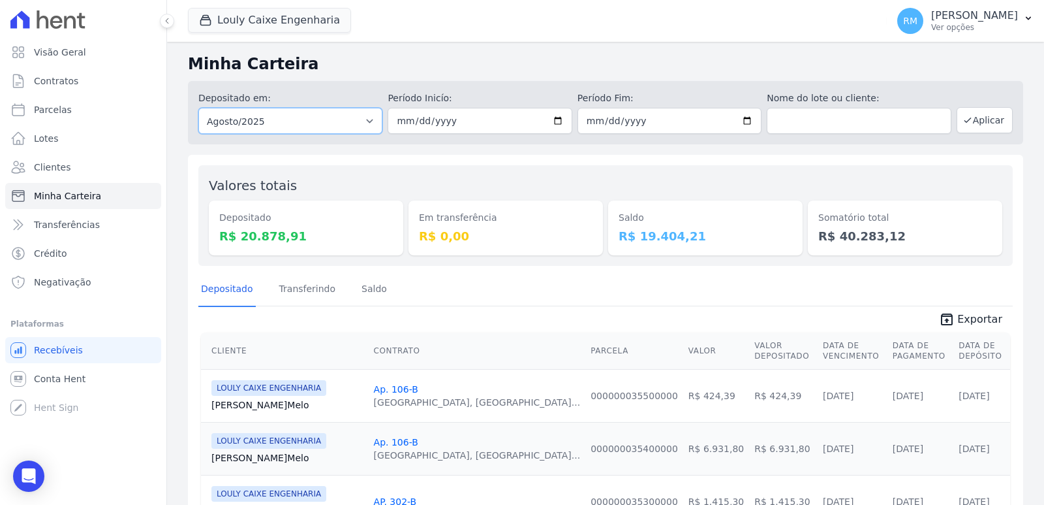
click at [368, 119] on select "Todos os meses Setembro/2024 Outubro/2024 Novembro/2024 Dezembro/2024 Janeiro/2…" at bounding box center [290, 121] width 184 height 26
select select "06/2025"
click at [198, 108] on select "Todos os meses Setembro/2024 Outubro/2024 Novembro/2024 Dezembro/2024 Janeiro/2…" at bounding box center [290, 121] width 184 height 26
drag, startPoint x: 369, startPoint y: 116, endPoint x: 374, endPoint y: 131, distance: 15.7
click at [369, 116] on select "Todos os meses Setembro/2024 Outubro/2024 Novembro/2024 Dezembro/2024 Janeiro/2…" at bounding box center [290, 121] width 184 height 26
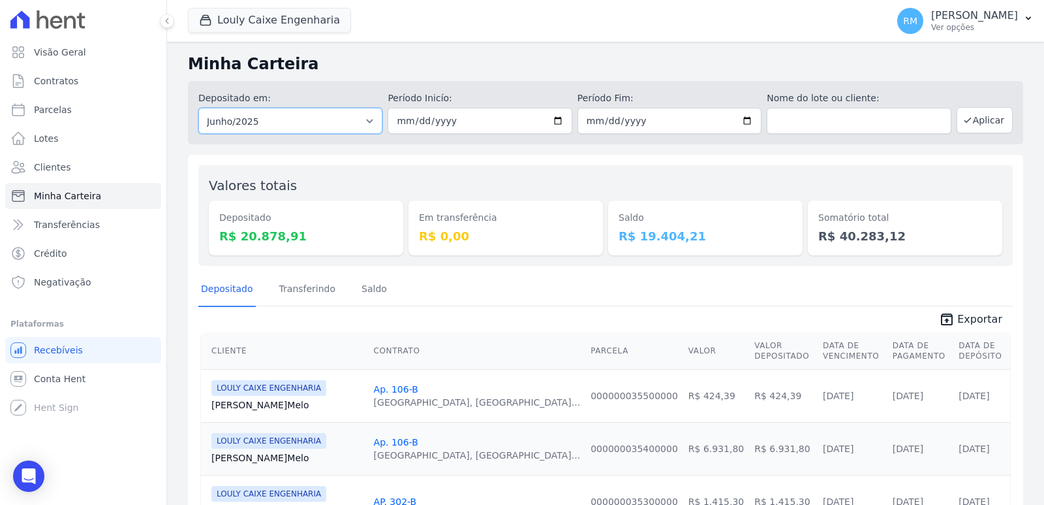
click at [198, 108] on select "Todos os meses Setembro/2024 Outubro/2024 Novembro/2024 Dezembro/2024 Janeiro/2…" at bounding box center [290, 121] width 184 height 26
click at [554, 122] on input "date" at bounding box center [480, 121] width 184 height 26
type input "[DATE]"
click at [742, 121] on input "date" at bounding box center [670, 121] width 184 height 26
type input "[DATE]"
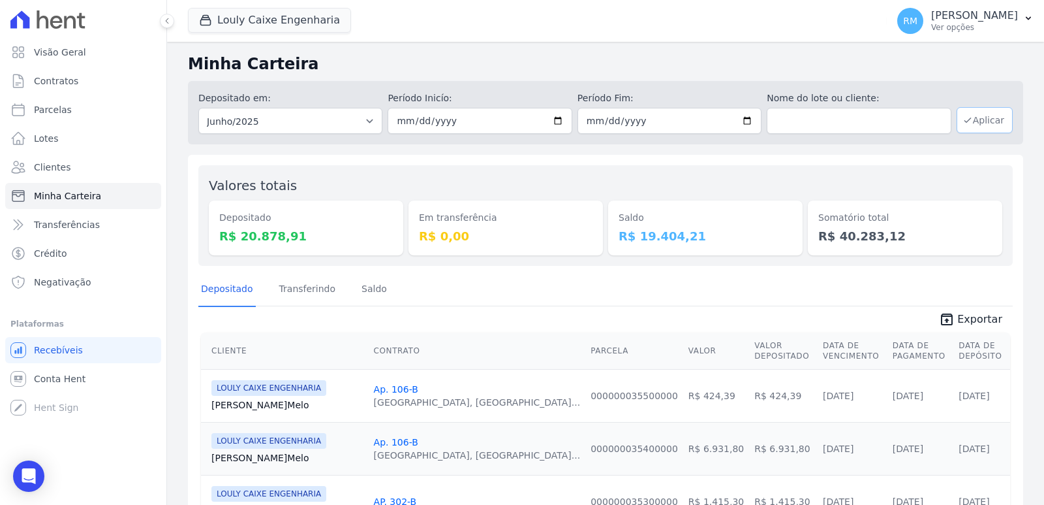
click at [974, 123] on button "Aplicar" at bounding box center [985, 120] width 56 height 26
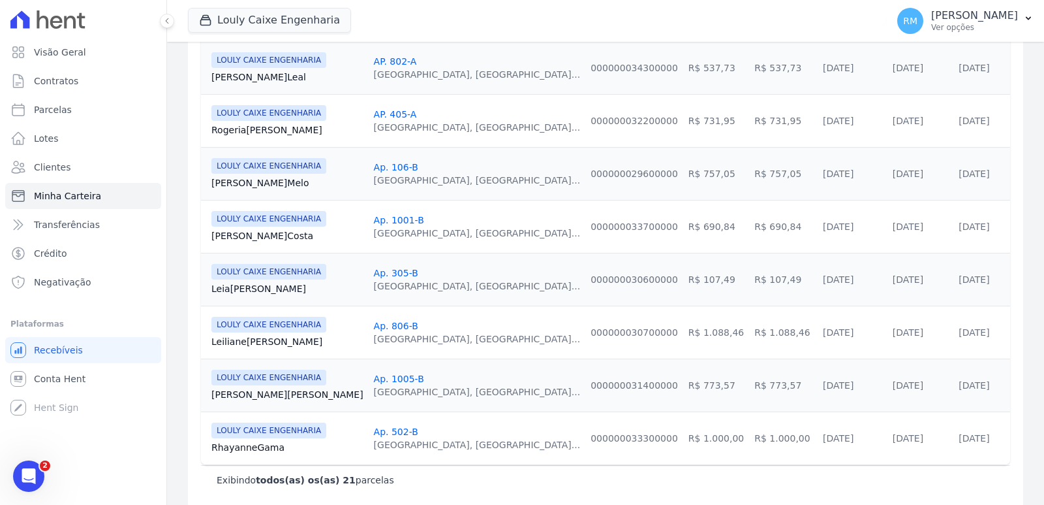
scroll to position [1018, 0]
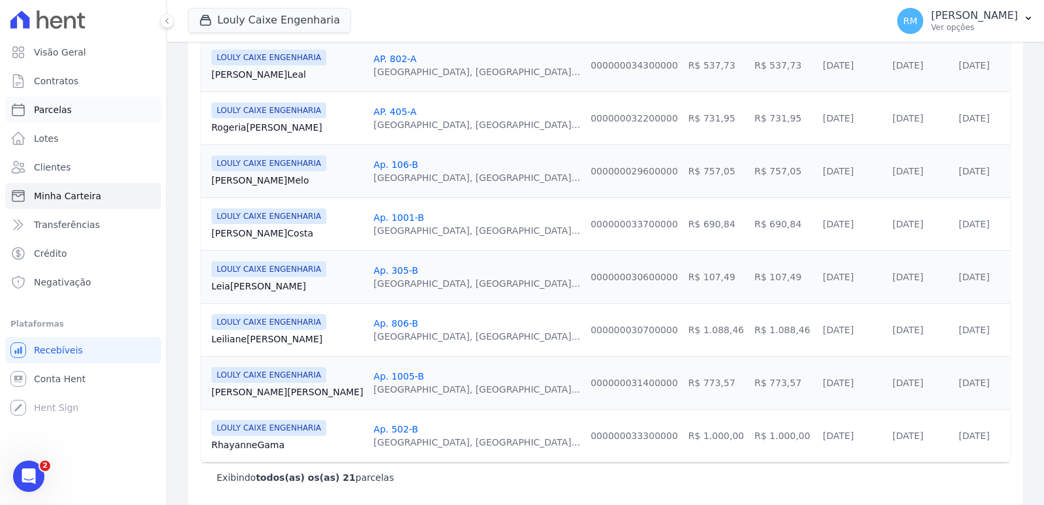
click at [54, 106] on span "Parcelas" at bounding box center [53, 109] width 38 height 13
click at [82, 49] on link "Visão Geral" at bounding box center [83, 52] width 156 height 26
select select
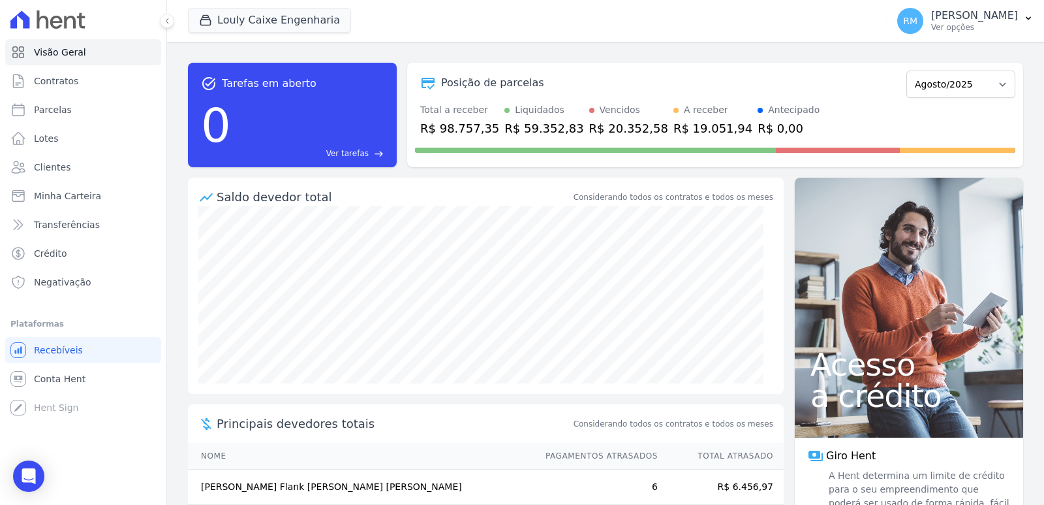
click at [512, 122] on div "R$ 59.352,83" at bounding box center [544, 128] width 79 height 18
click at [515, 114] on div "Liquidados" at bounding box center [540, 110] width 50 height 14
click at [982, 84] on select "Setembro/2024 Outubro/2024 Novembro/2024 Dezembro/2024 Janeiro/2025 Fevereiro/2…" at bounding box center [961, 83] width 109 height 27
select select "07/2025"
click at [907, 70] on select "Setembro/2024 Outubro/2024 Novembro/2024 Dezembro/2024 Janeiro/2025 Fevereiro/2…" at bounding box center [961, 83] width 109 height 27
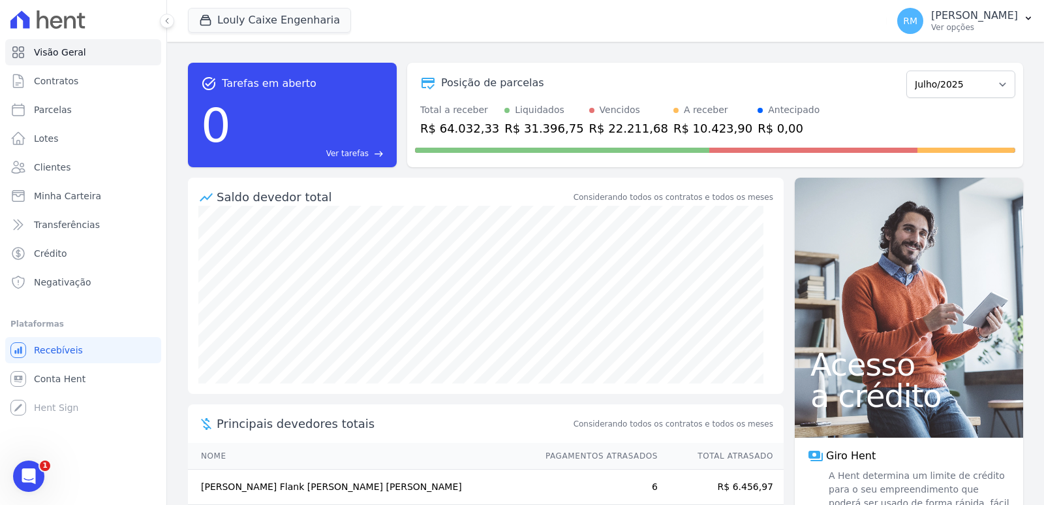
click at [518, 106] on div "Liquidados" at bounding box center [540, 110] width 50 height 14
click at [520, 125] on div "R$ 31.396,75" at bounding box center [544, 128] width 79 height 18
click at [345, 152] on span "Ver tarefas" at bounding box center [347, 154] width 42 height 12
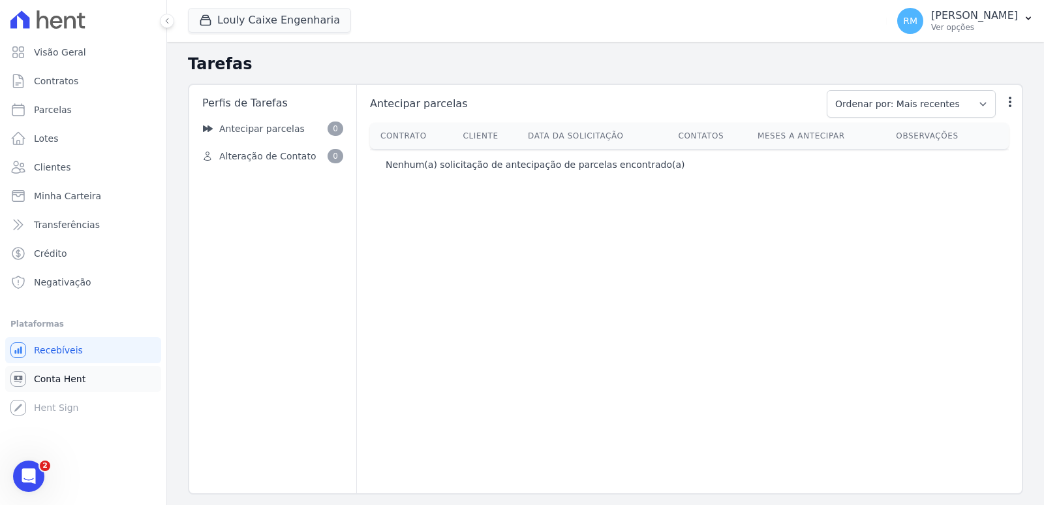
click at [61, 377] on span "Conta Hent" at bounding box center [60, 378] width 52 height 13
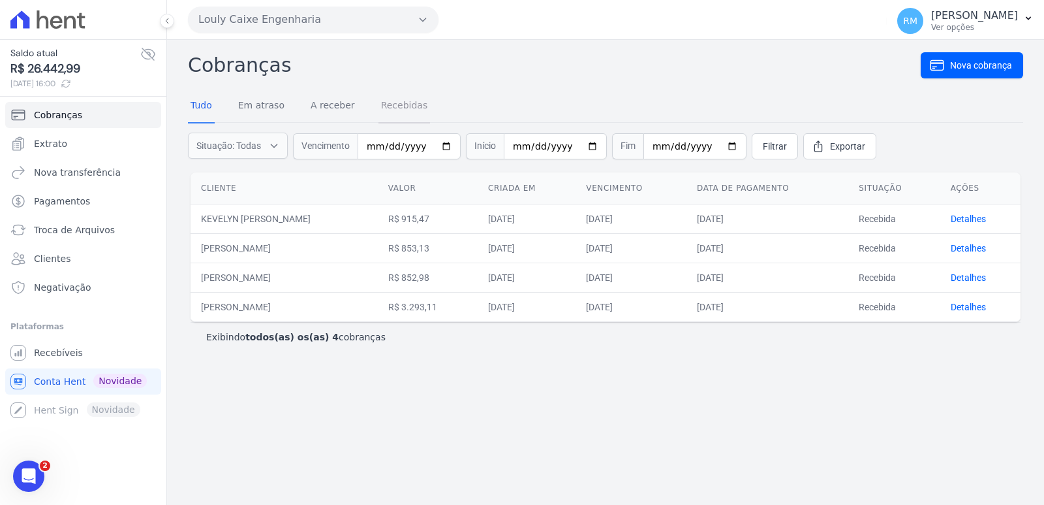
click at [396, 101] on link "Recebidas" at bounding box center [405, 106] width 52 height 34
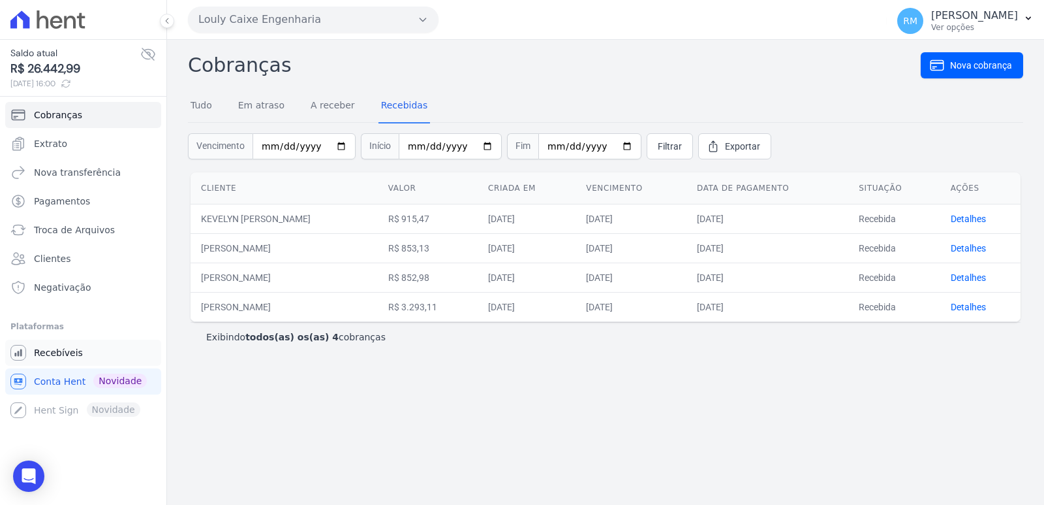
click at [61, 354] on span "Recebíveis" at bounding box center [58, 352] width 49 height 13
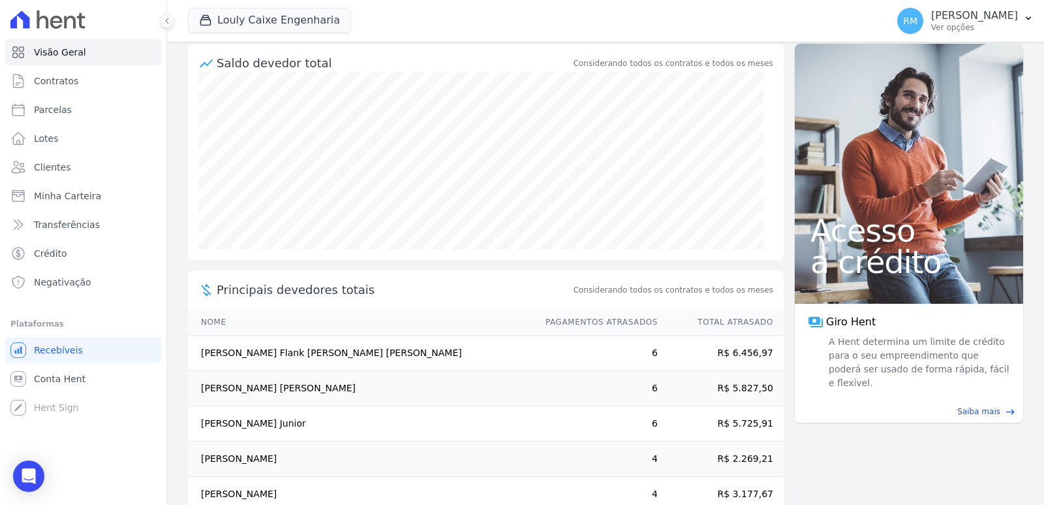
scroll to position [162, 0]
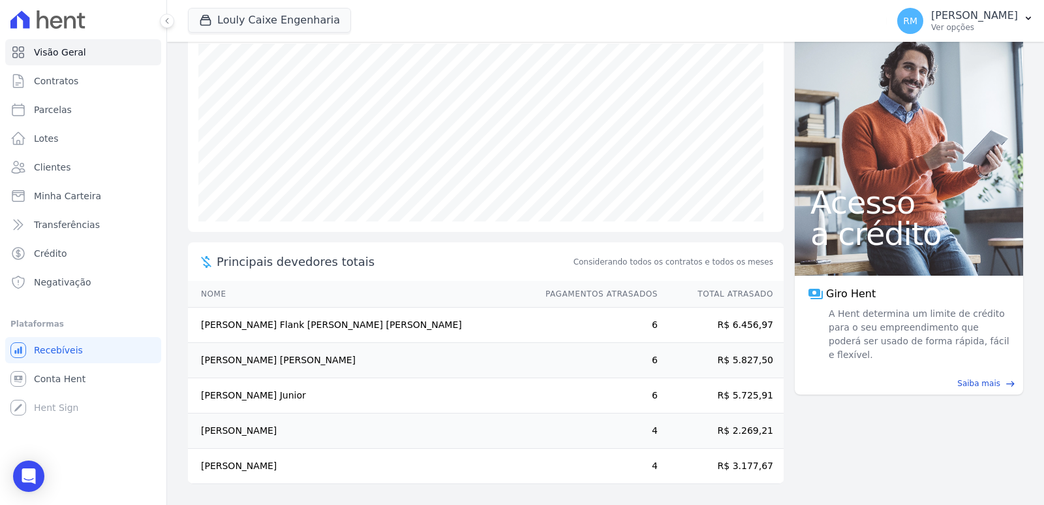
click at [287, 266] on span "Principais devedores totais" at bounding box center [394, 262] width 354 height 18
click at [600, 296] on th "Pagamentos Atrasados" at bounding box center [595, 294] width 125 height 27
click at [740, 292] on th "Total Atrasado" at bounding box center [721, 294] width 125 height 27
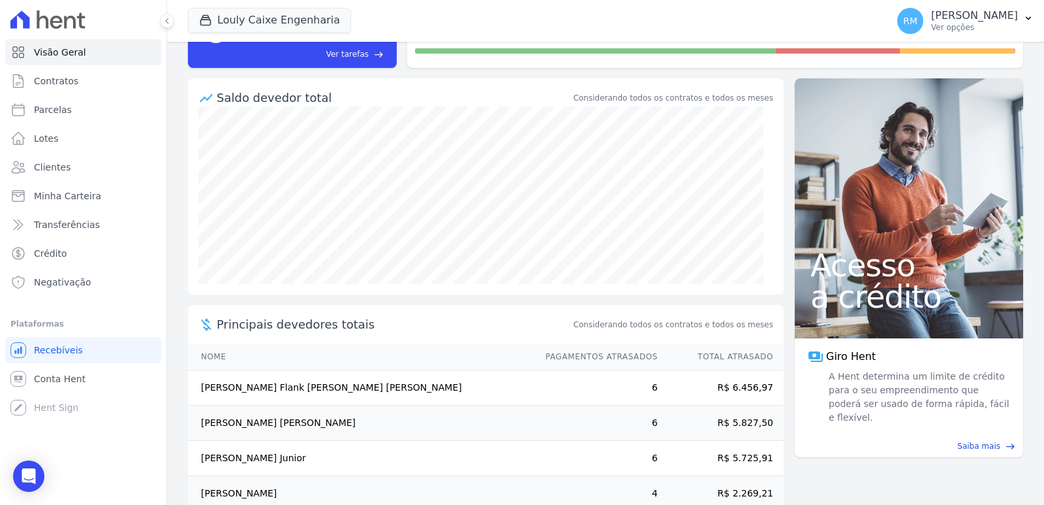
scroll to position [97, 0]
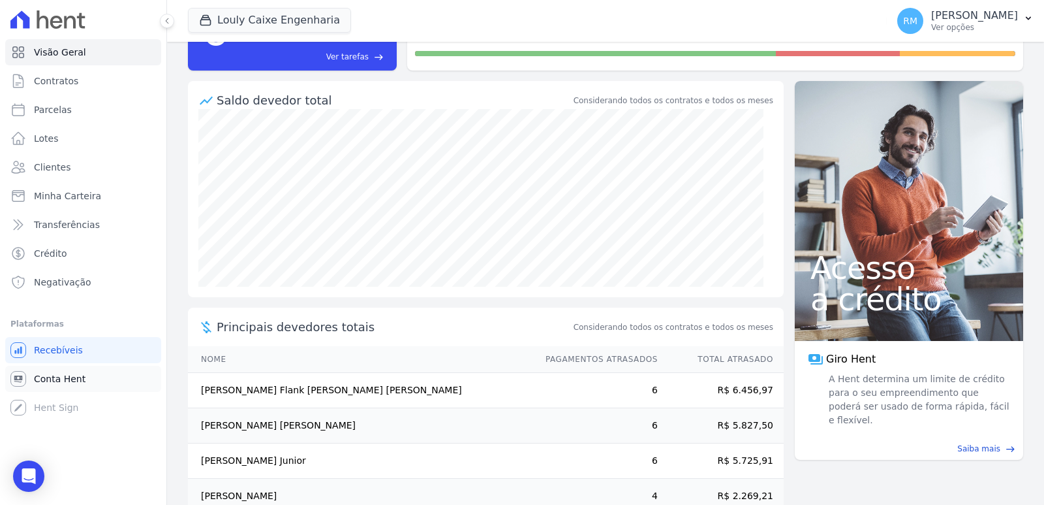
click at [55, 379] on span "Conta Hent" at bounding box center [60, 378] width 52 height 13
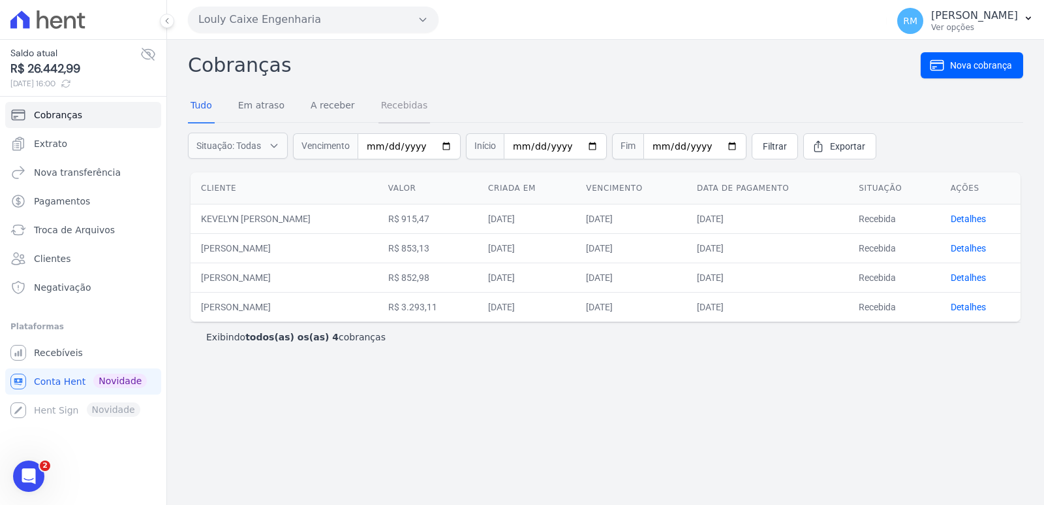
click at [394, 108] on link "Recebidas" at bounding box center [405, 106] width 52 height 34
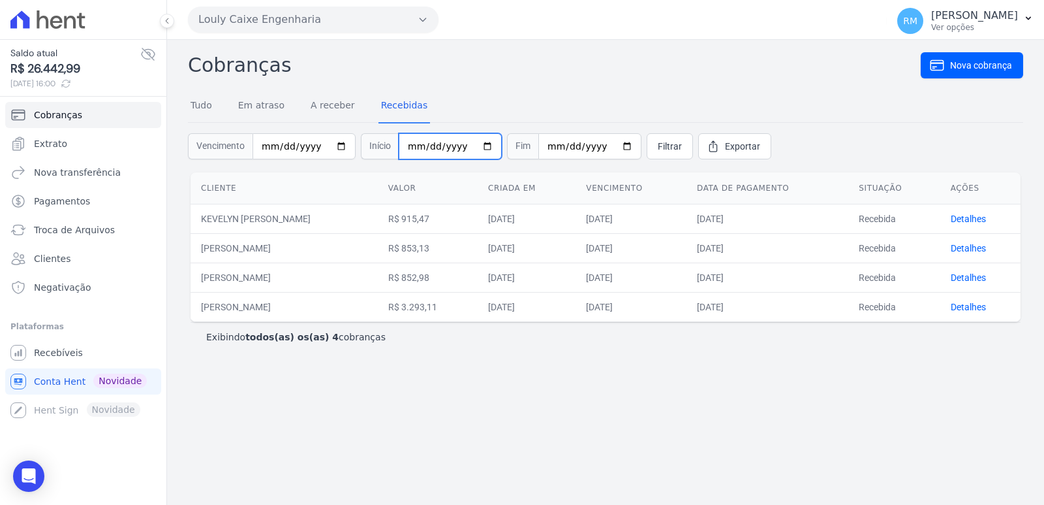
click at [474, 147] on input "date" at bounding box center [450, 146] width 103 height 26
type input "[DATE]"
click at [610, 146] on input "date" at bounding box center [590, 146] width 103 height 26
click at [610, 141] on input "date" at bounding box center [590, 146] width 103 height 26
type input "[DATE]"
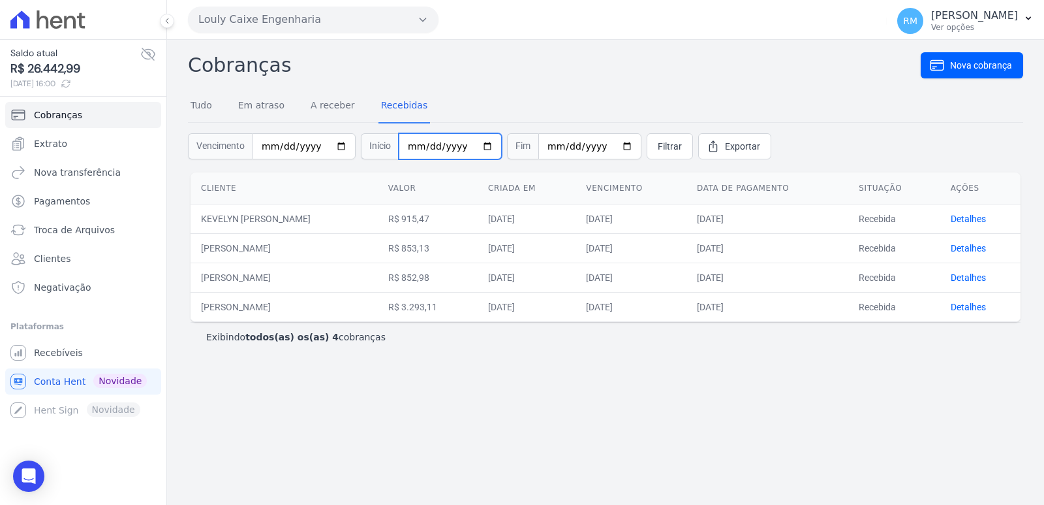
click at [477, 140] on input "[DATE]" at bounding box center [450, 146] width 103 height 26
type input "[DATE]"
click at [658, 149] on span "Filtrar" at bounding box center [670, 146] width 24 height 13
drag, startPoint x: 326, startPoint y: 108, endPoint x: 339, endPoint y: 107, distance: 13.1
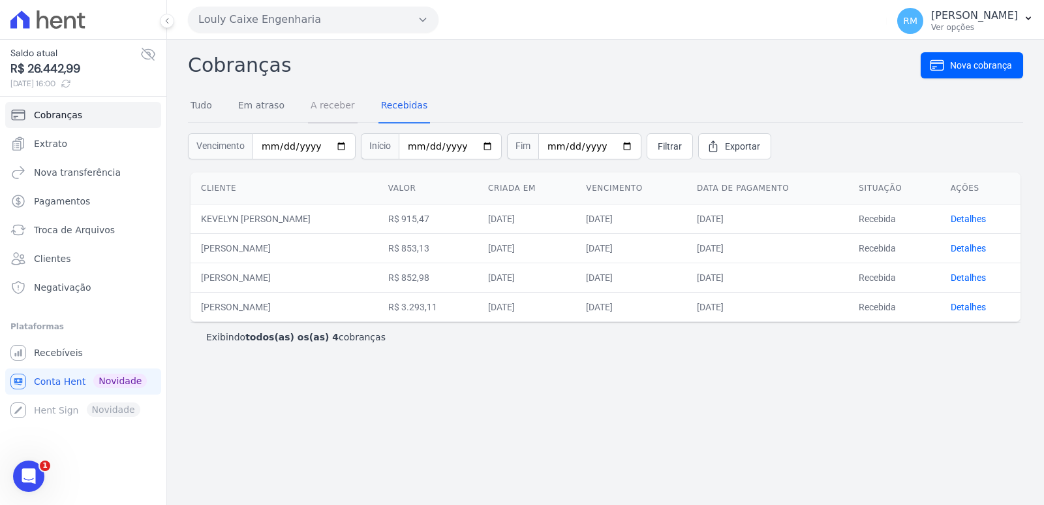
click at [326, 107] on link "A receber" at bounding box center [333, 106] width 50 height 34
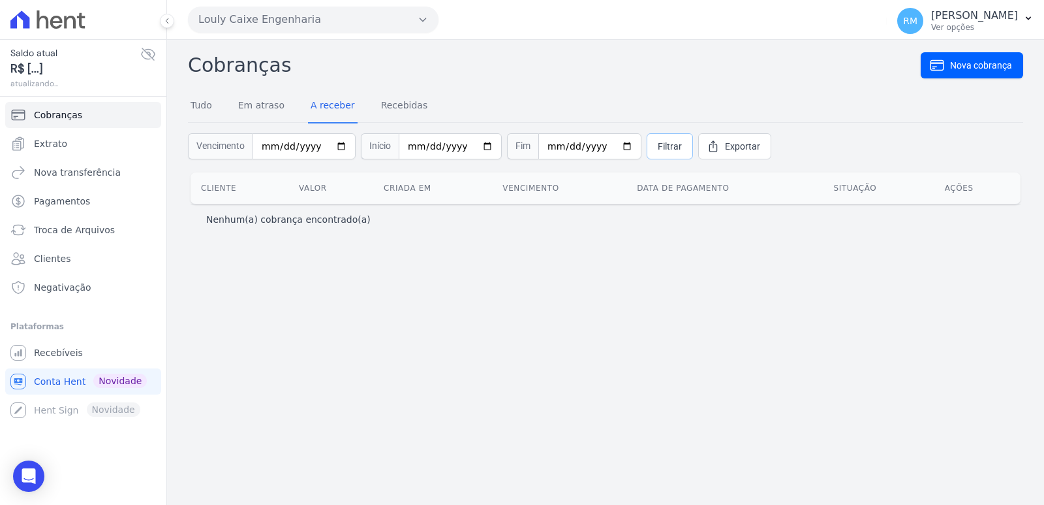
click at [658, 149] on span "Filtrar" at bounding box center [670, 146] width 24 height 13
click at [255, 108] on link "Em atraso" at bounding box center [262, 106] width 52 height 34
click at [658, 147] on span "Filtrar" at bounding box center [670, 146] width 24 height 13
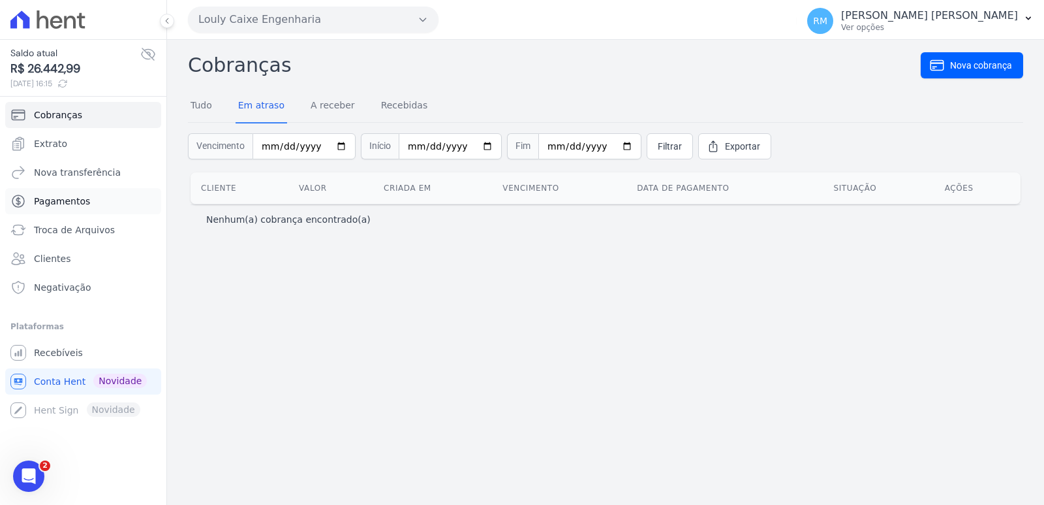
click at [72, 199] on span "Pagamentos" at bounding box center [62, 201] width 56 height 13
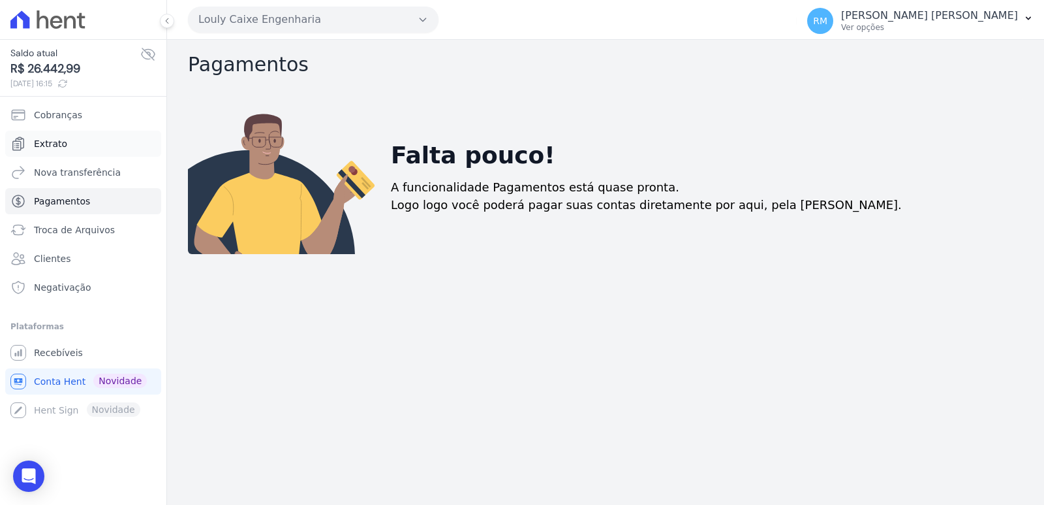
click at [49, 143] on span "Extrato" at bounding box center [50, 143] width 33 height 13
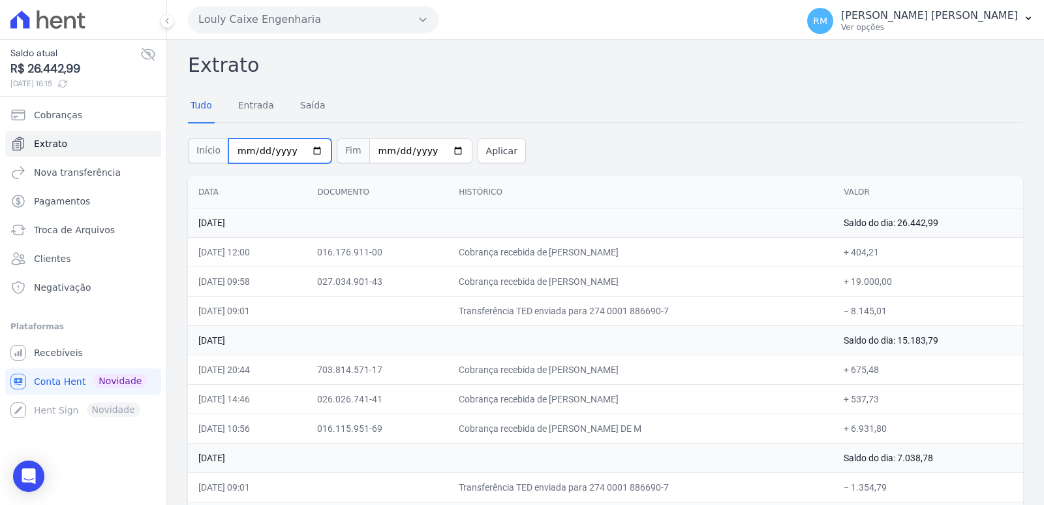
click at [316, 150] on input "2025-08-01" at bounding box center [279, 150] width 103 height 25
click at [309, 150] on input "2025-08-01" at bounding box center [279, 150] width 103 height 25
click at [255, 105] on link "Entrada" at bounding box center [256, 106] width 41 height 34
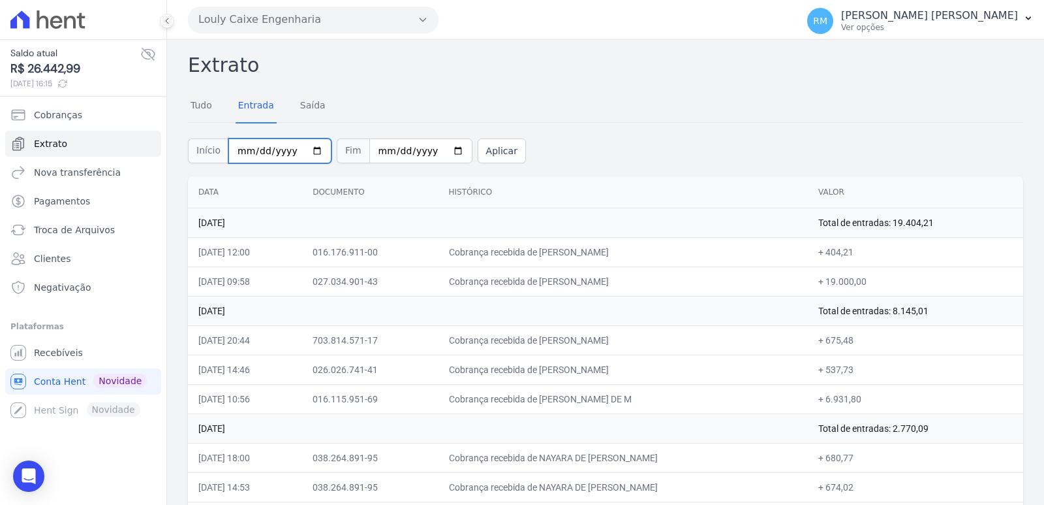
click at [309, 151] on input "2025-08-01" at bounding box center [279, 150] width 103 height 25
type input "[DATE]"
click at [490, 157] on button "Aplicar" at bounding box center [502, 150] width 48 height 25
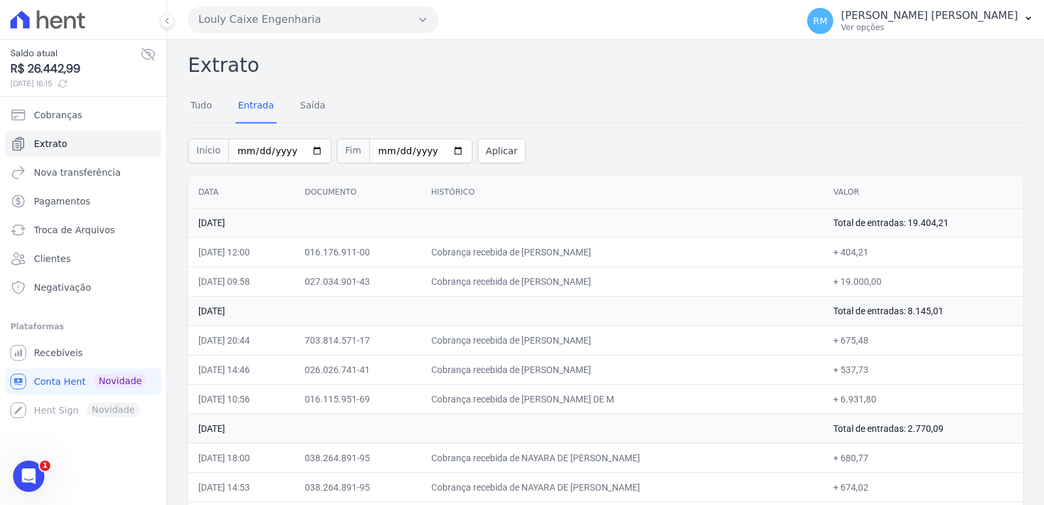
click at [713, 124] on div "Início [DATE] Fim [DATE] Aplicar" at bounding box center [606, 149] width 836 height 54
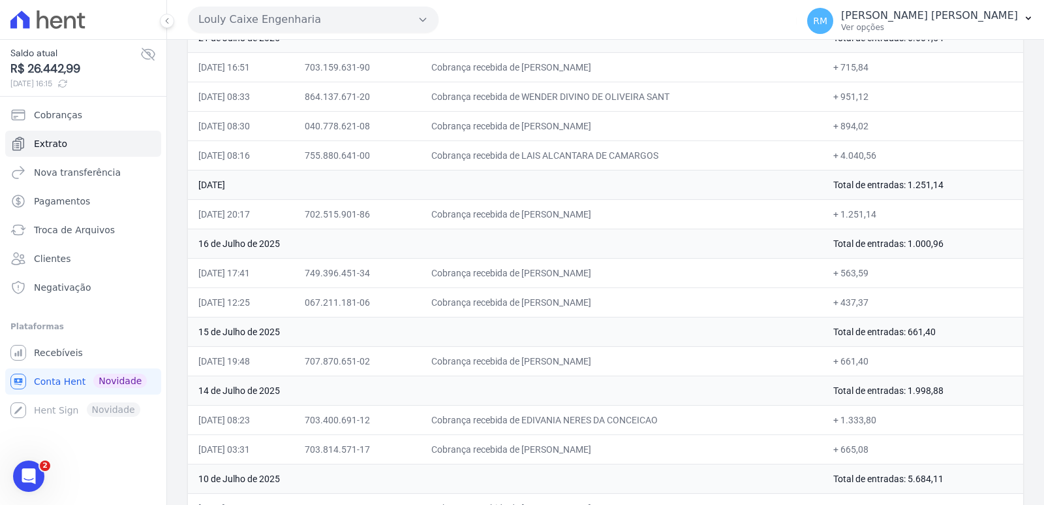
click at [854, 269] on td "+ 563,59" at bounding box center [923, 272] width 200 height 29
click at [559, 270] on td "Cobrança recebida de BRUNA TOMAZ PEREIRA" at bounding box center [622, 272] width 403 height 29
drag, startPoint x: 544, startPoint y: 273, endPoint x: 574, endPoint y: 277, distance: 30.3
click at [573, 277] on td "Cobrança recebida de BRUNA TOMAZ PEREIRA" at bounding box center [622, 272] width 403 height 29
click at [56, 117] on span "Cobranças" at bounding box center [58, 114] width 48 height 13
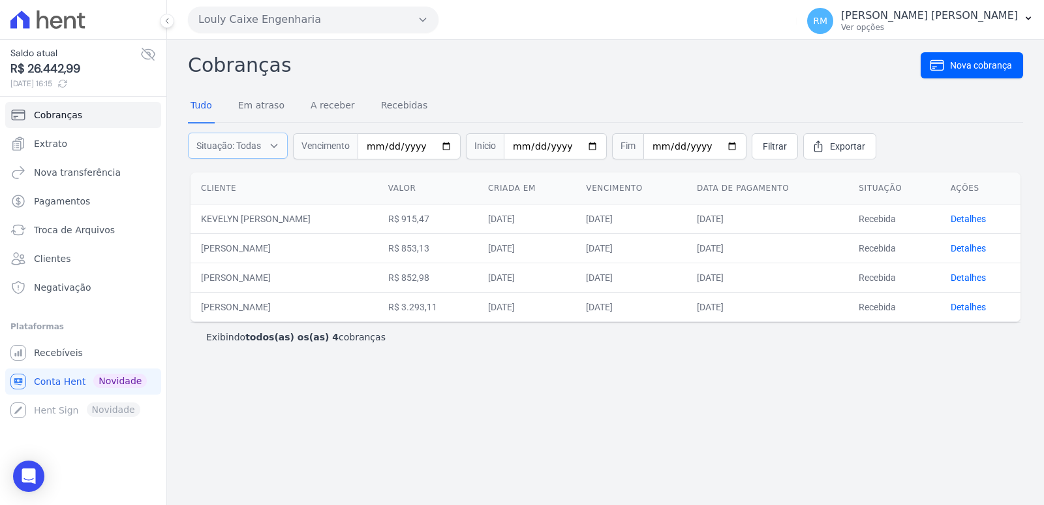
click at [245, 146] on span "Situação: Todas" at bounding box center [228, 145] width 65 height 13
click at [194, 179] on input "Em atraso" at bounding box center [198, 178] width 10 height 10
checkbox input "false"
click at [194, 195] on input "A receber" at bounding box center [198, 194] width 10 height 10
checkbox input "false"
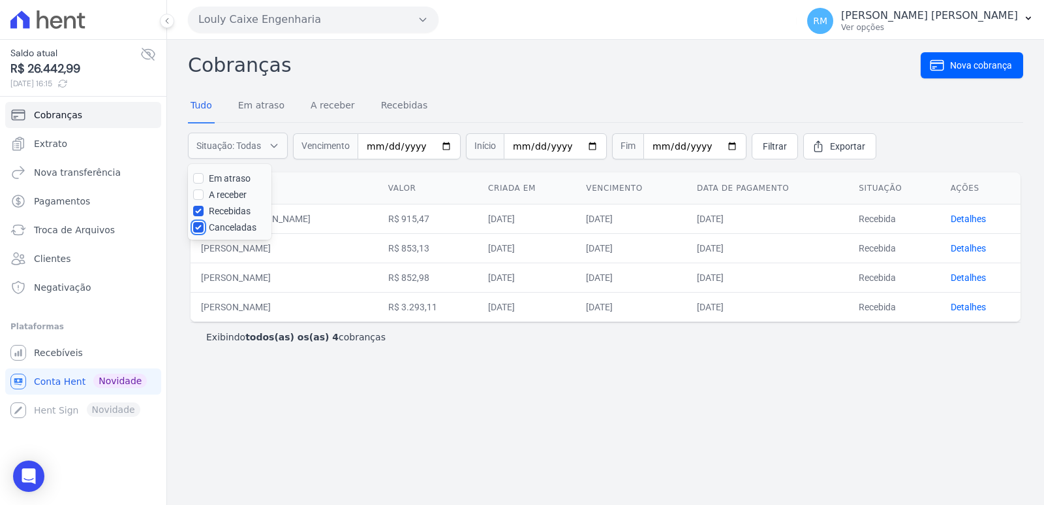
click at [196, 227] on input "Canceladas" at bounding box center [198, 227] width 10 height 10
checkbox input "false"
click at [760, 153] on link "Filtrar" at bounding box center [775, 146] width 46 height 26
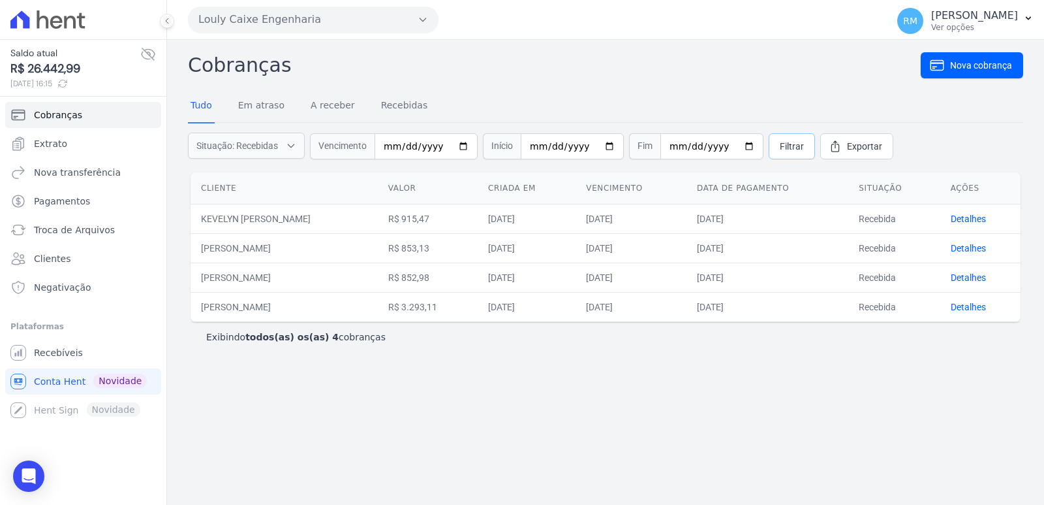
click at [780, 152] on span "Filtrar" at bounding box center [792, 146] width 24 height 13
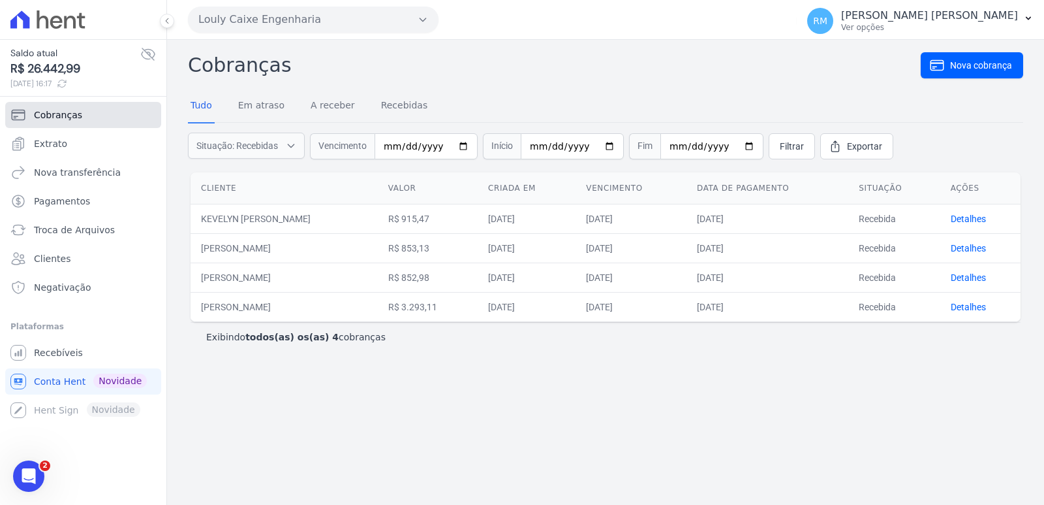
click at [60, 111] on span "Cobranças" at bounding box center [58, 114] width 48 height 13
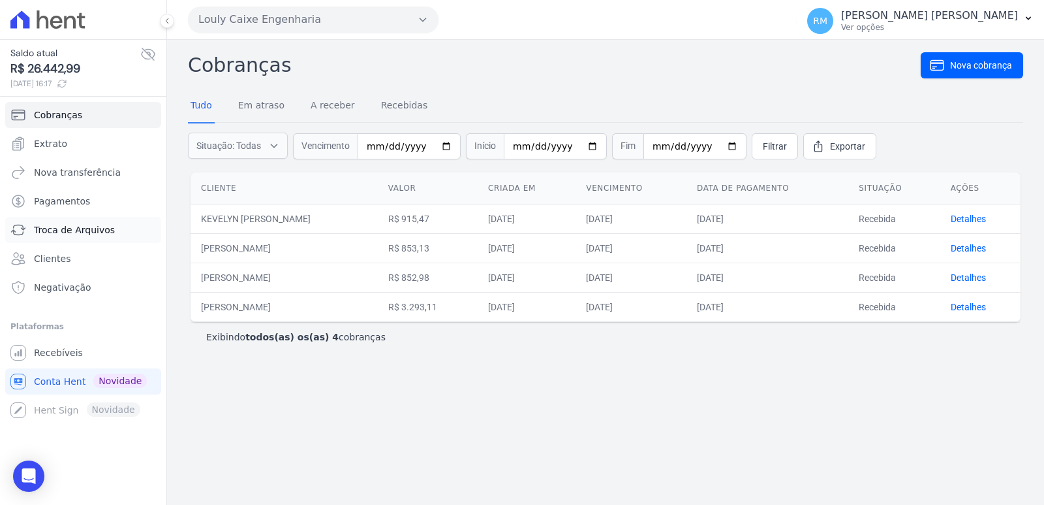
click at [75, 230] on span "Troca de Arquivos" at bounding box center [74, 229] width 81 height 13
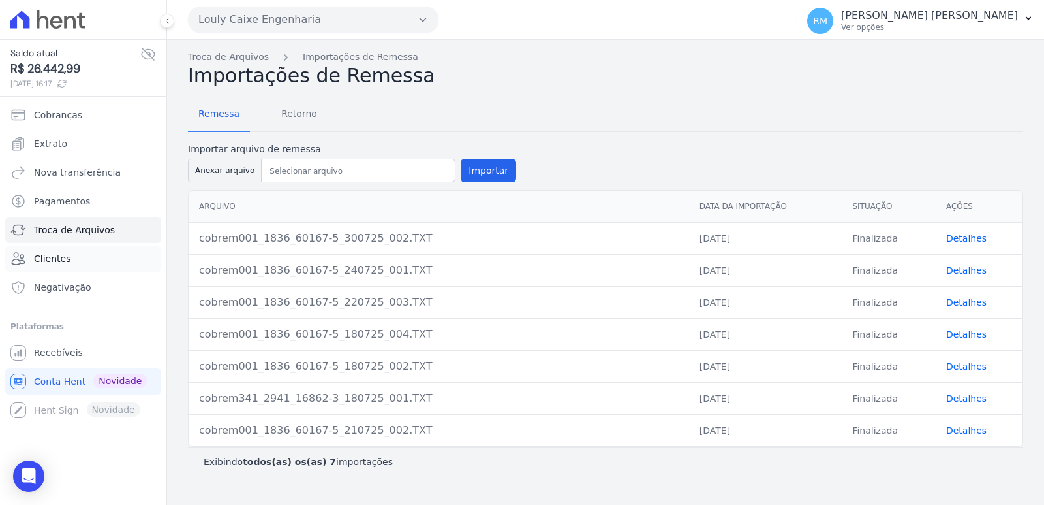
click at [65, 264] on span "Clientes" at bounding box center [52, 258] width 37 height 13
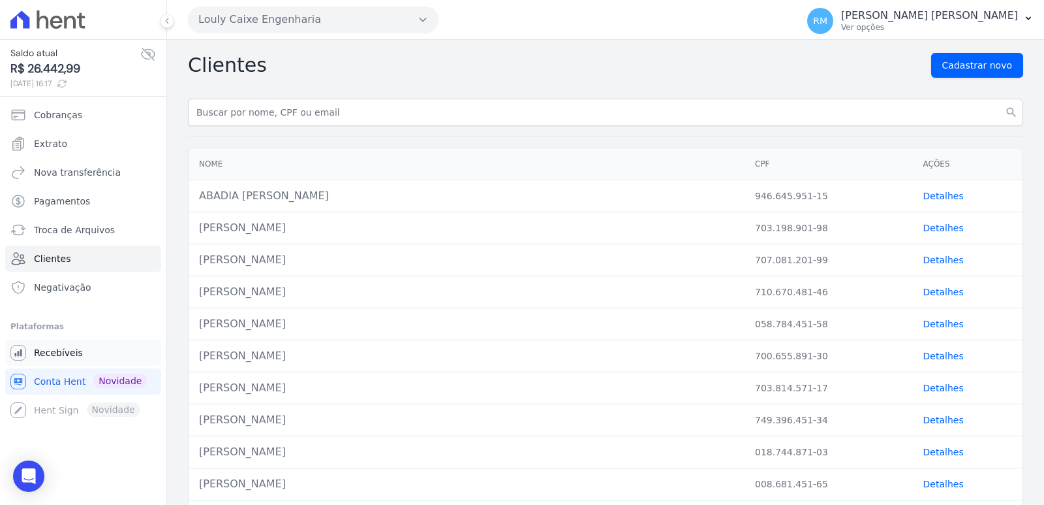
click at [59, 360] on link "Recebíveis" at bounding box center [83, 352] width 156 height 26
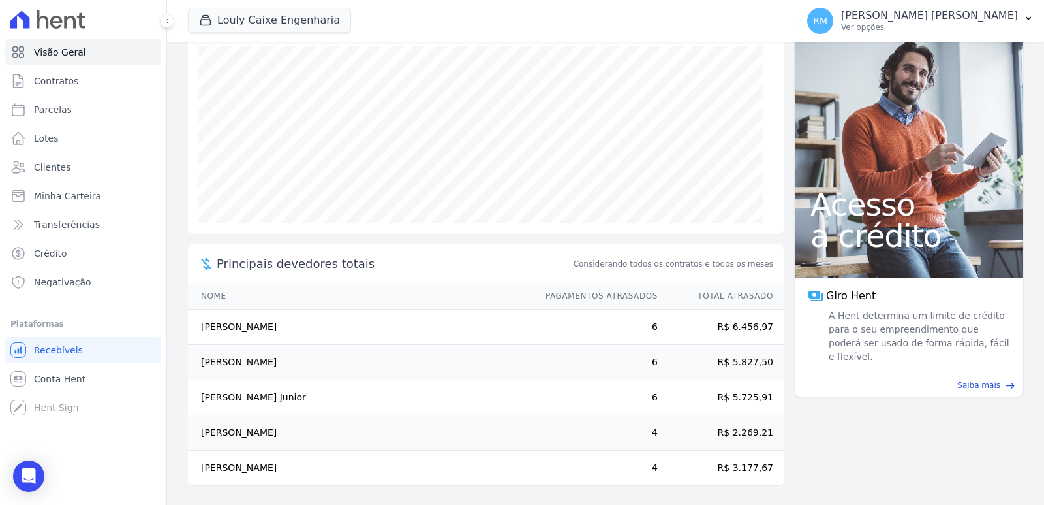
scroll to position [162, 0]
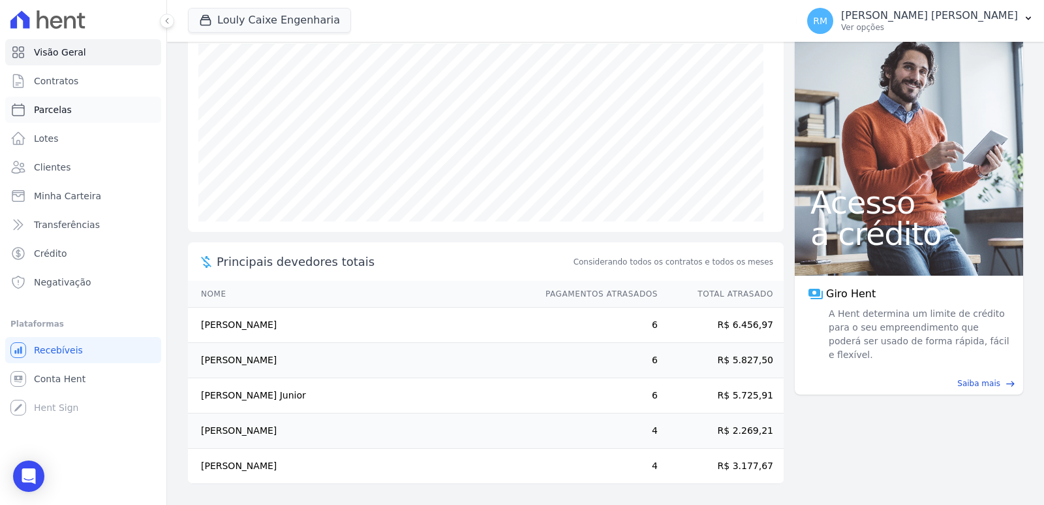
click at [69, 114] on link "Parcelas" at bounding box center [83, 110] width 156 height 26
click at [58, 136] on link "Lotes" at bounding box center [83, 138] width 156 height 26
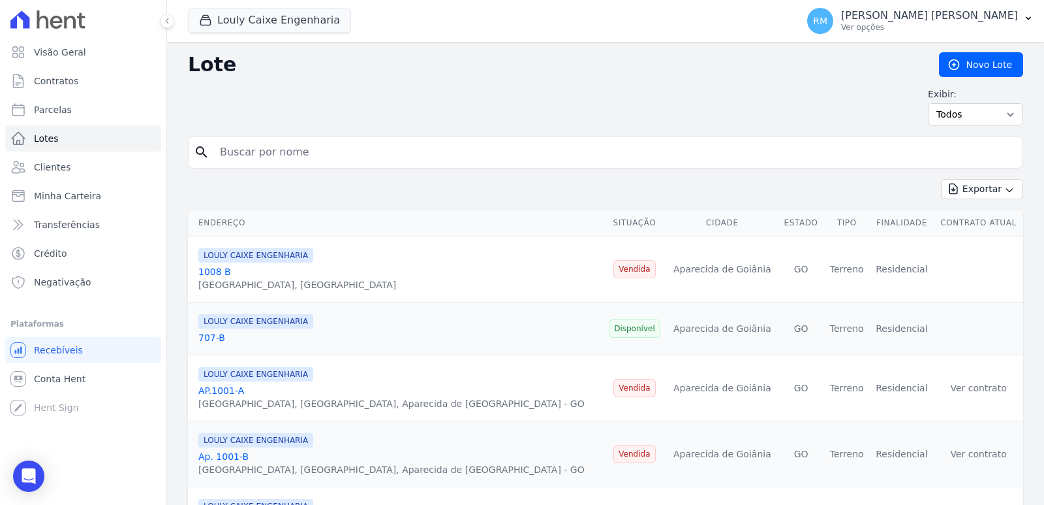
select select
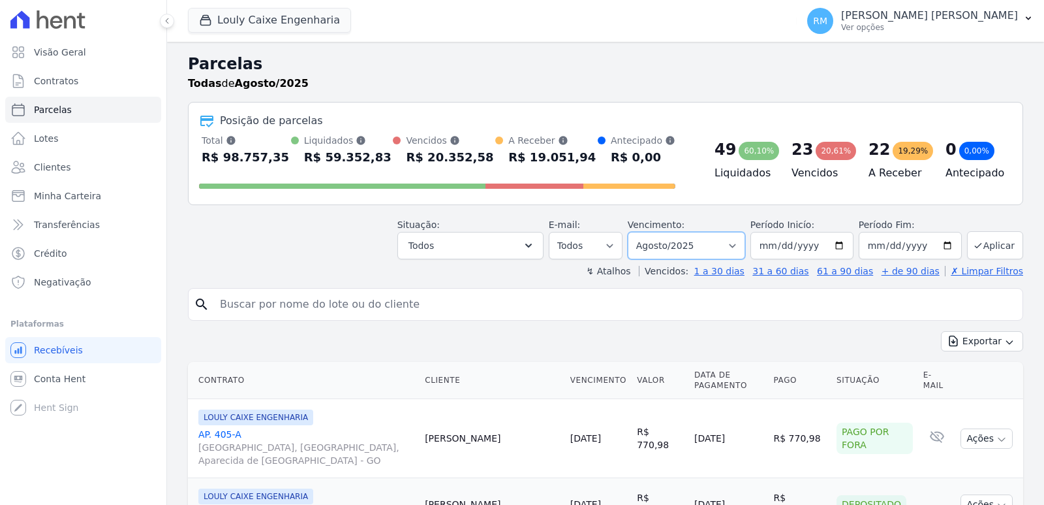
click at [734, 248] on select "Filtrar por período ──────── Todos os meses Setembro/2024 Outubro/2024 Novembro…" at bounding box center [686, 245] width 117 height 27
select select "07/2025"
click at [636, 232] on select "Filtrar por período ──────── Todos os meses Setembro/2024 Outubro/2024 Novembro…" at bounding box center [686, 245] width 117 height 27
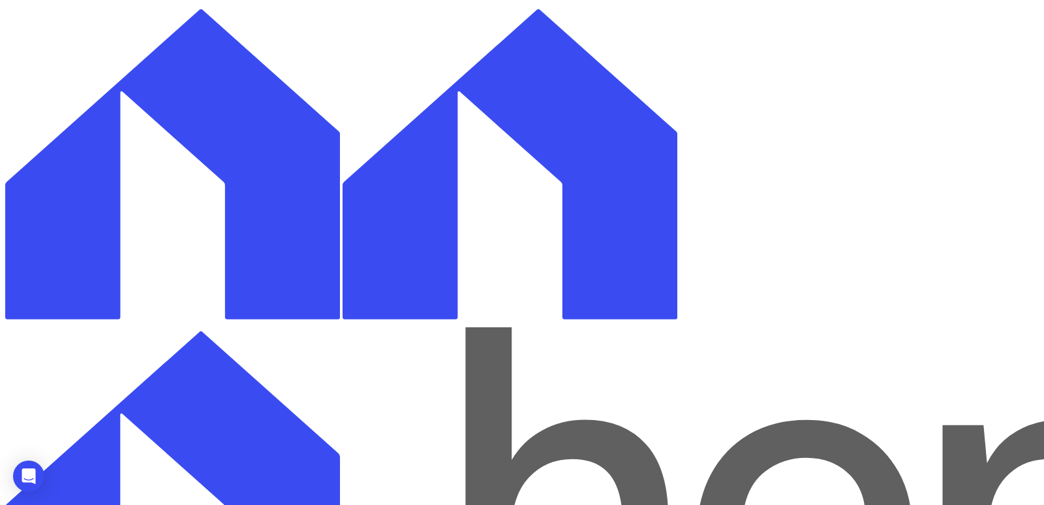
select select
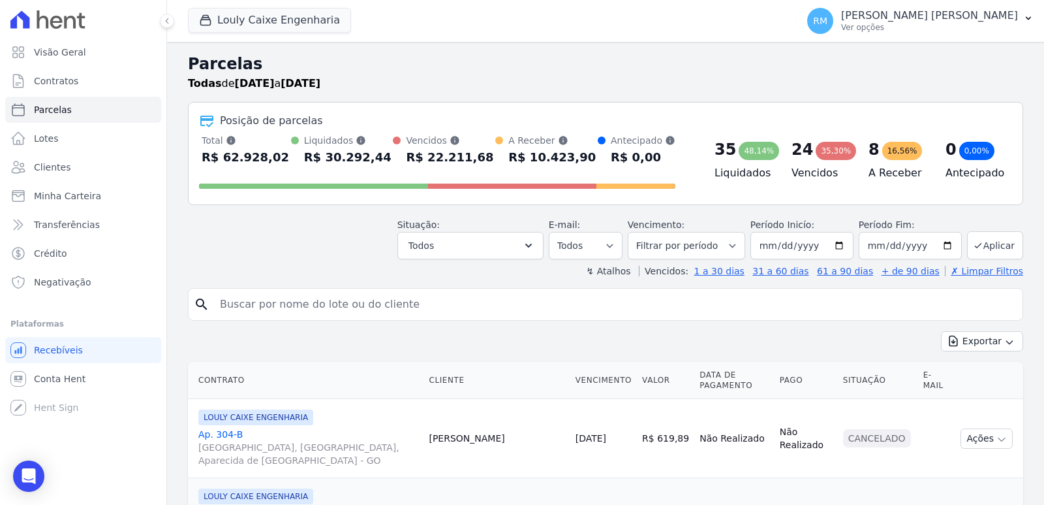
select select
click at [721, 159] on div "35" at bounding box center [726, 149] width 22 height 21
click at [721, 151] on div "35" at bounding box center [726, 149] width 22 height 21
click at [742, 154] on div "48,14%" at bounding box center [759, 151] width 40 height 18
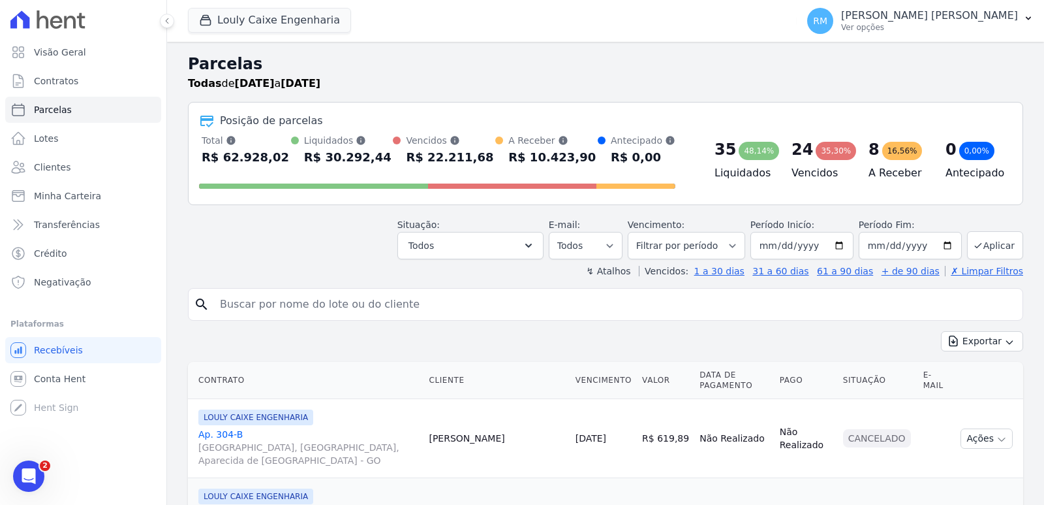
click at [727, 148] on div "35 48,14%" at bounding box center [743, 149] width 56 height 21
click at [535, 249] on icon "button" at bounding box center [528, 245] width 13 height 13
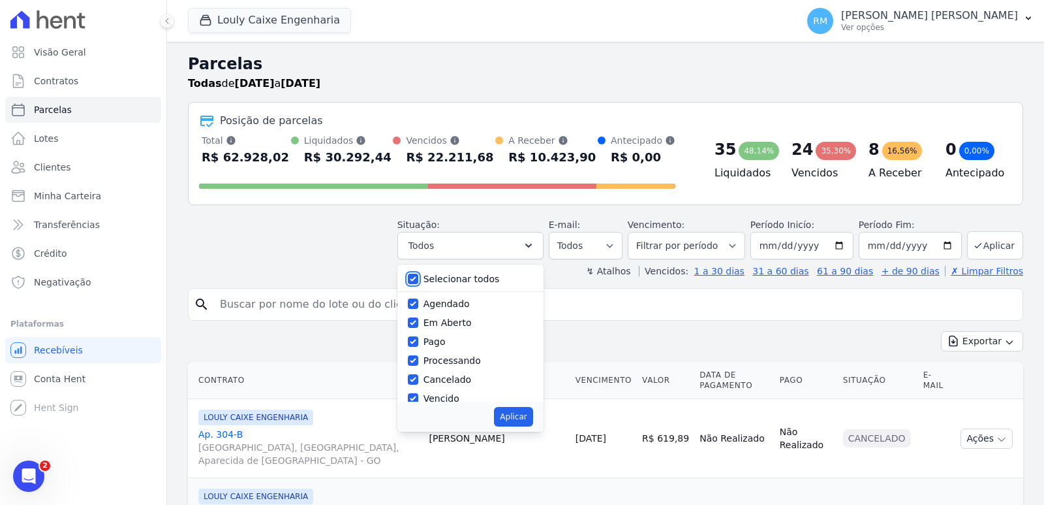
click at [418, 279] on input "Selecionar todos" at bounding box center [413, 278] width 10 height 10
checkbox input "false"
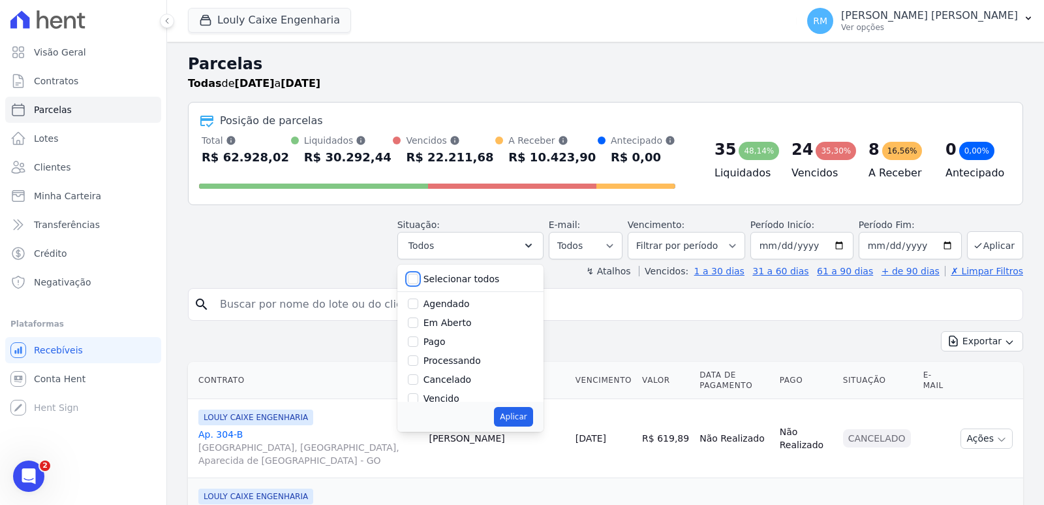
checkbox input "false"
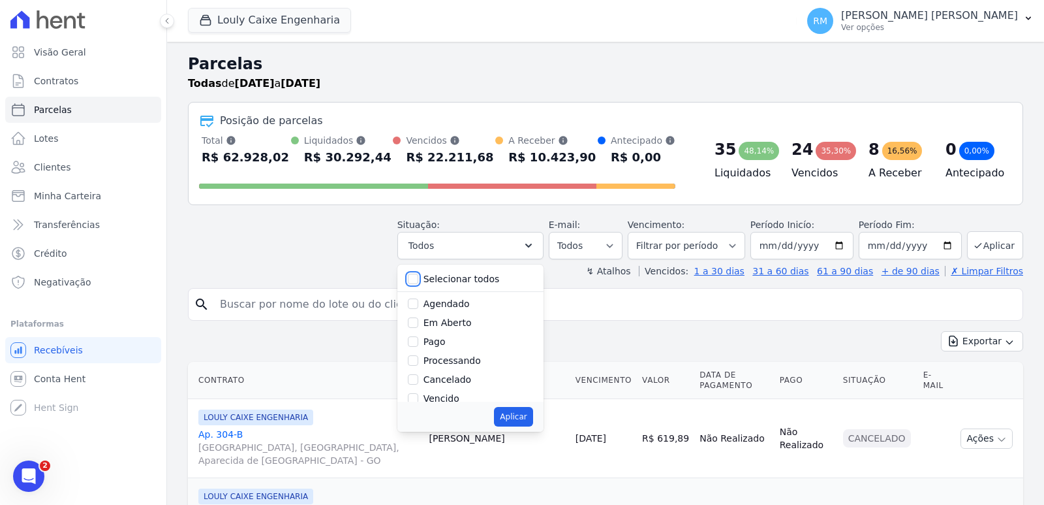
checkbox input "false"
click at [381, 269] on div "↯ Atalhos Vencidos: 1 a 30 dias 31 a 60 dias 61 a 90 dias + de 90 dias ✗ Limpar…" at bounding box center [606, 270] width 836 height 13
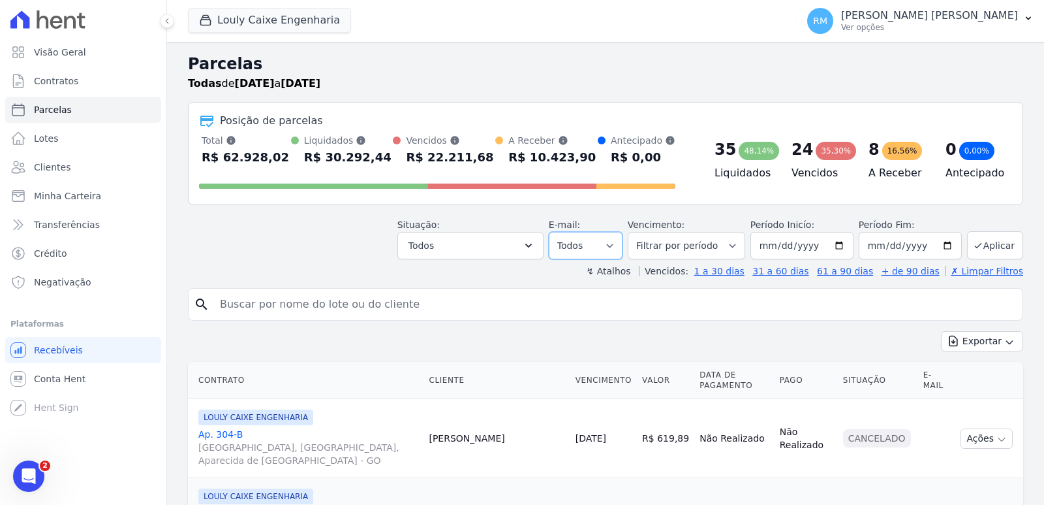
click at [582, 240] on select "Todos Lido Não-lido" at bounding box center [586, 245] width 74 height 27
click at [674, 246] on select "Filtrar por período ──────── Todos os meses Setembro/2024 Outubro/2024 Novembro…" at bounding box center [686, 245] width 117 height 27
select select "07/2025"
click at [636, 232] on select "Filtrar por período ──────── Todos os meses Setembro/2024 Outubro/2024 Novembro…" at bounding box center [686, 245] width 117 height 27
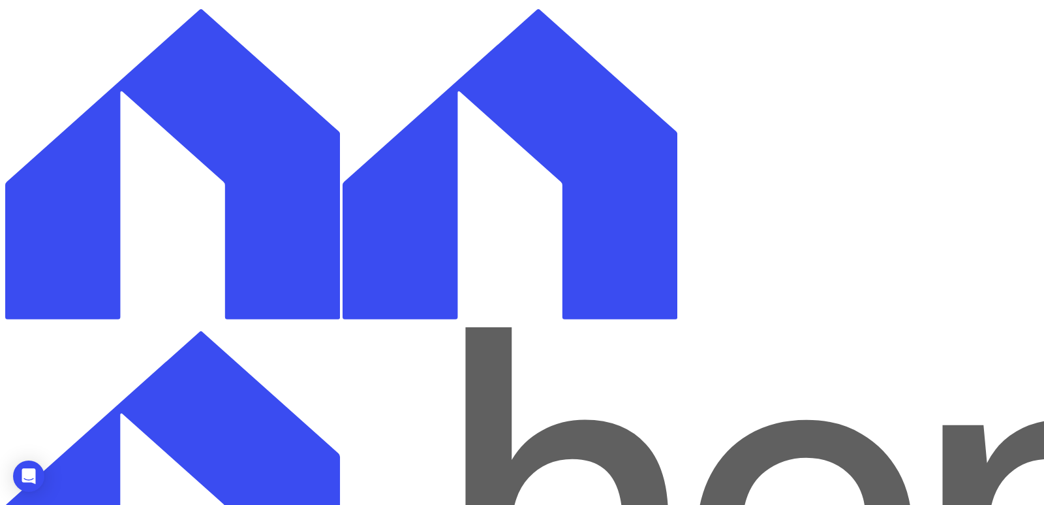
select select
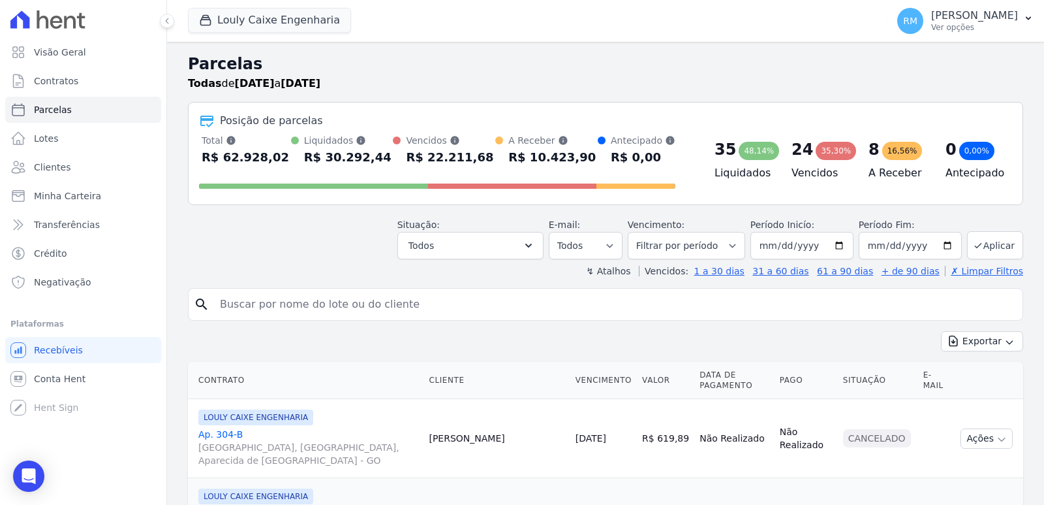
select select
click at [702, 75] on h2 "Parcelas" at bounding box center [606, 63] width 836 height 23
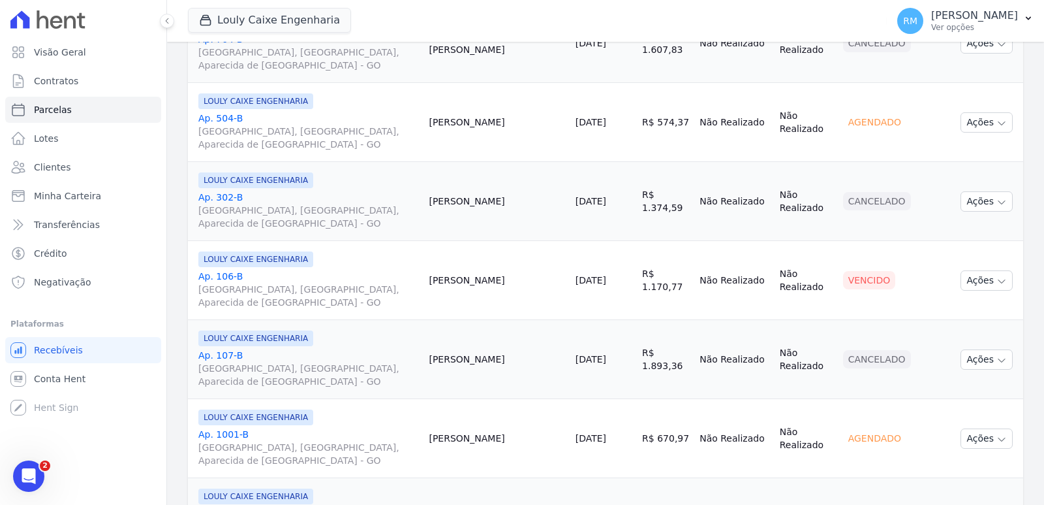
scroll to position [1821, 0]
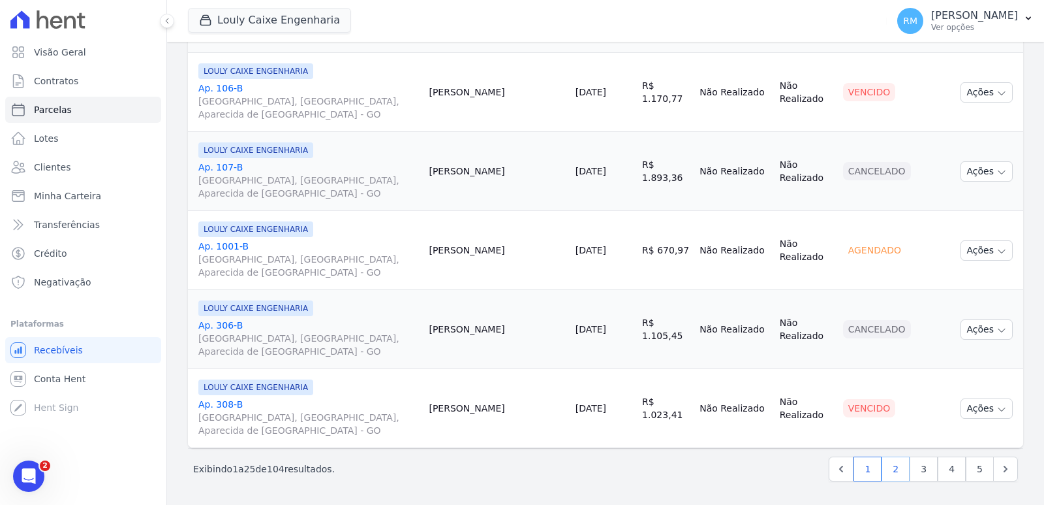
click at [886, 468] on link "2" at bounding box center [896, 468] width 28 height 25
select select
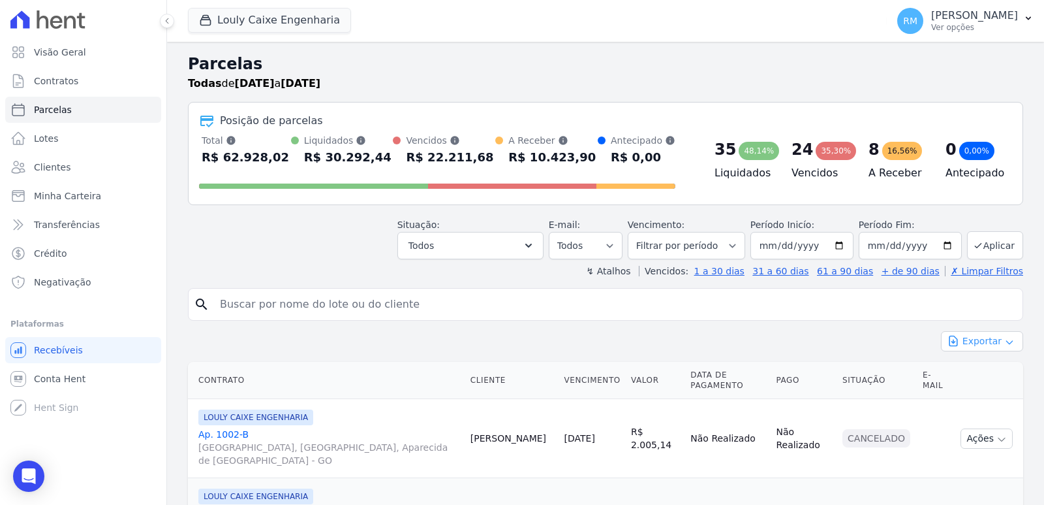
click at [973, 341] on button "Exportar" at bounding box center [982, 341] width 82 height 20
click at [977, 399] on span "Exportar CSV" at bounding box center [980, 394] width 69 height 13
click at [674, 310] on input "search" at bounding box center [614, 304] width 805 height 26
click at [535, 245] on icon "button" at bounding box center [528, 245] width 13 height 13
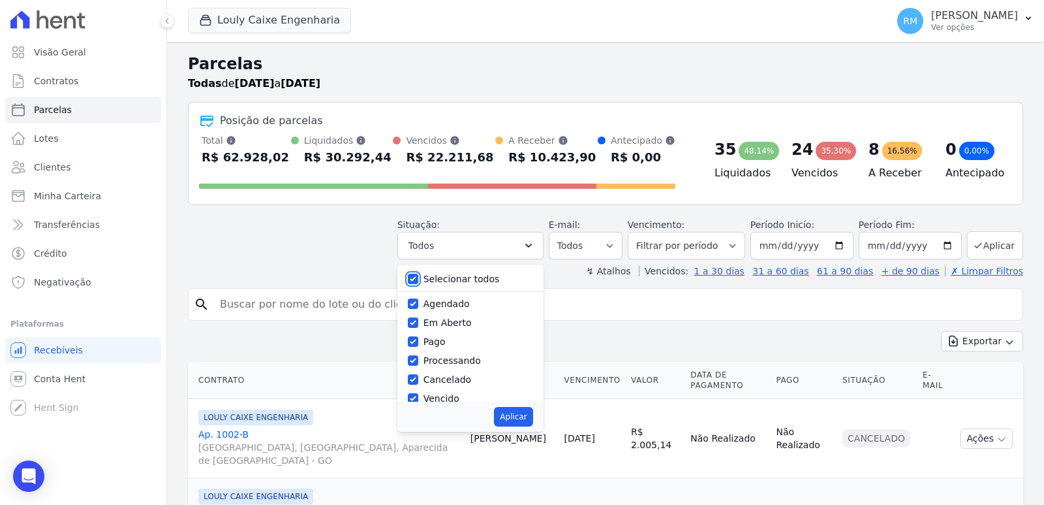
click at [418, 281] on input "Selecionar todos" at bounding box center [413, 278] width 10 height 10
checkbox input "false"
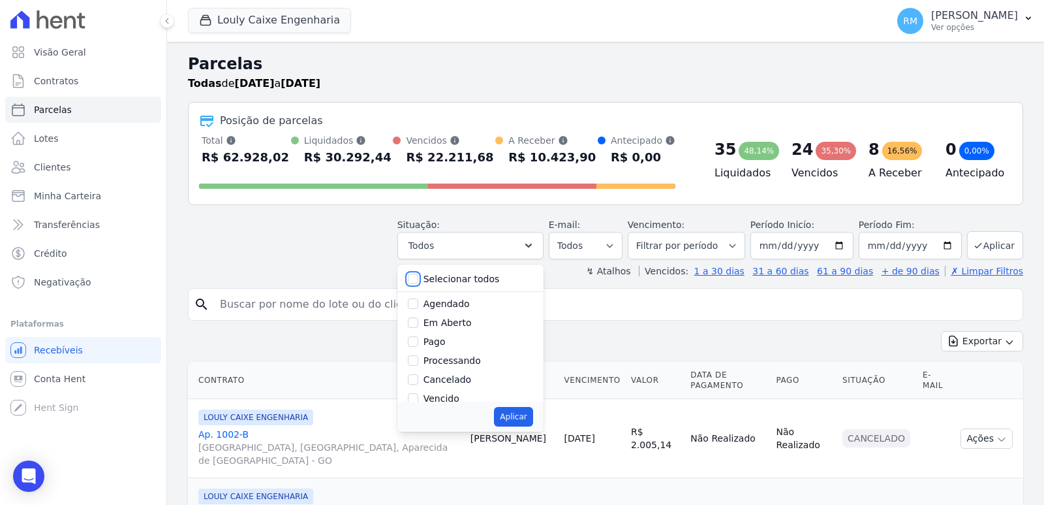
checkbox input "false"
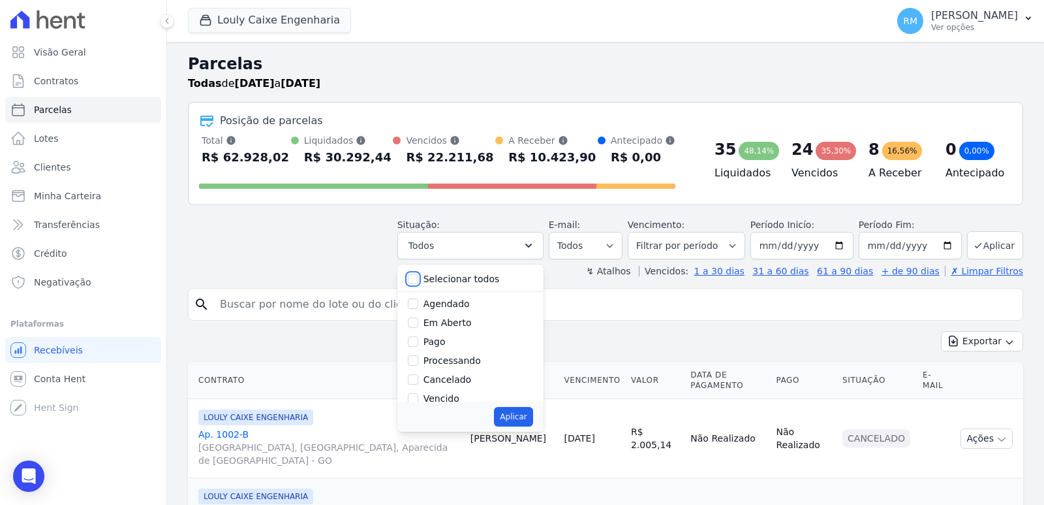
checkbox input "false"
click at [418, 343] on input "Pago" at bounding box center [413, 341] width 10 height 10
checkbox input "true"
click at [516, 421] on button "Aplicar" at bounding box center [513, 417] width 39 height 20
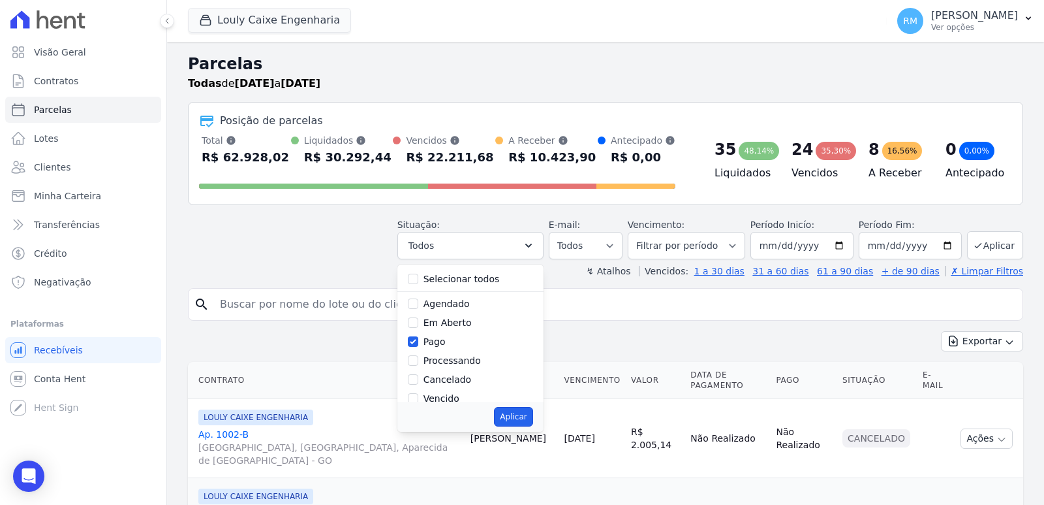
select select "paid"
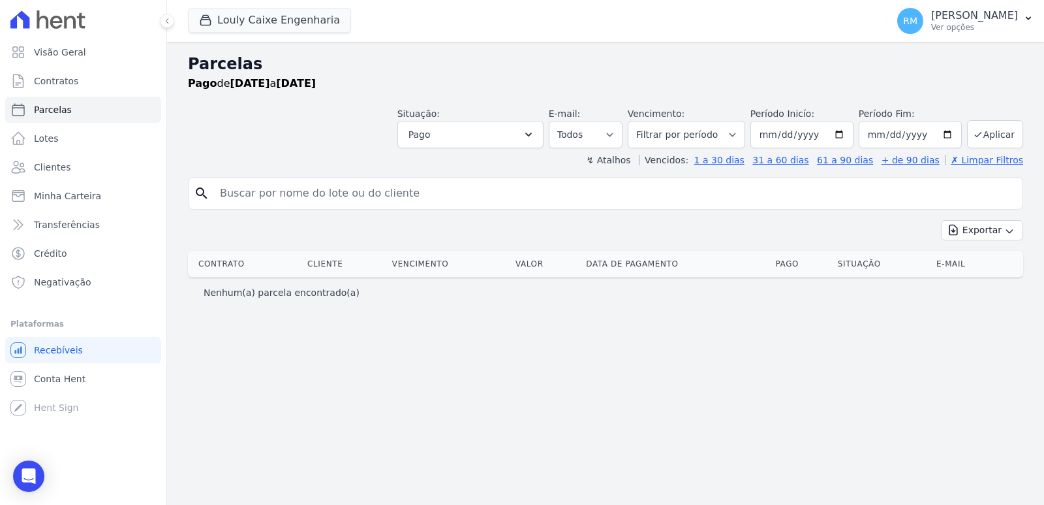
select select
click at [990, 135] on button "Aplicar" at bounding box center [995, 134] width 56 height 28
select select
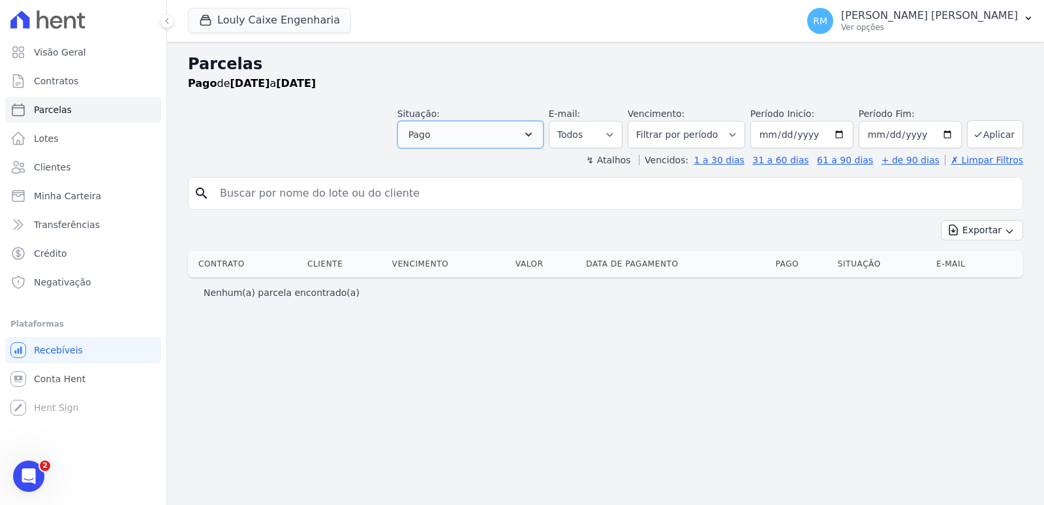
click at [535, 140] on icon "button" at bounding box center [528, 134] width 13 height 13
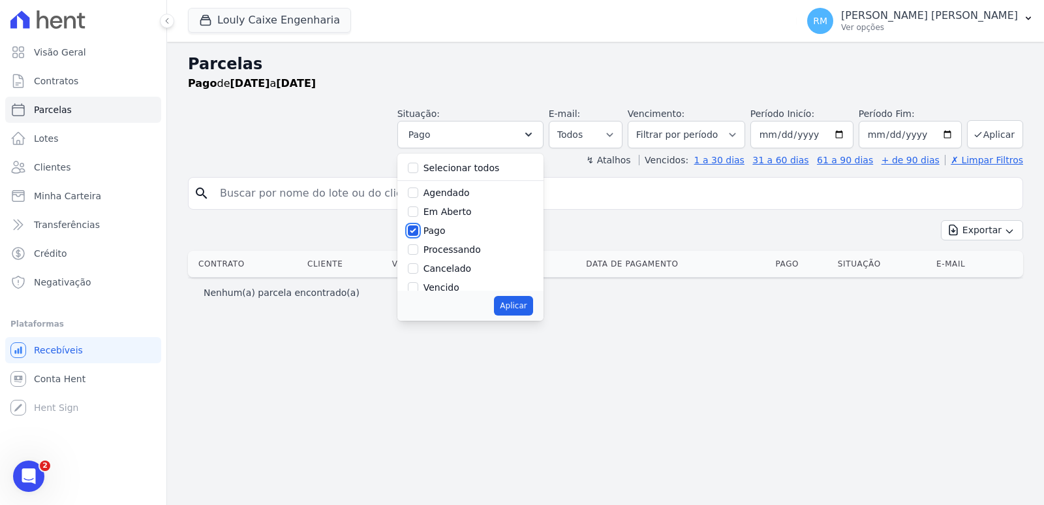
click at [418, 233] on input "Pago" at bounding box center [413, 230] width 10 height 10
click at [418, 236] on div at bounding box center [413, 230] width 10 height 13
click at [432, 256] on div "Processando" at bounding box center [470, 249] width 125 height 19
drag, startPoint x: 433, startPoint y: 232, endPoint x: 434, endPoint y: 243, distance: 10.5
click at [418, 234] on input "Pago" at bounding box center [413, 230] width 10 height 10
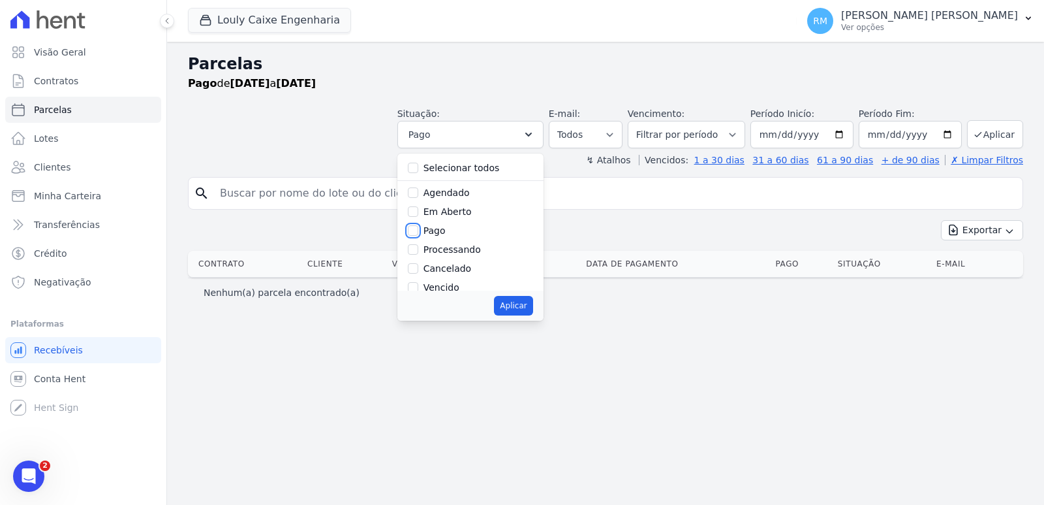
checkbox input "true"
click at [418, 252] on input "Processando" at bounding box center [413, 249] width 10 height 10
checkbox input "true"
click at [418, 235] on input "Pago" at bounding box center [413, 230] width 10 height 10
checkbox input "false"
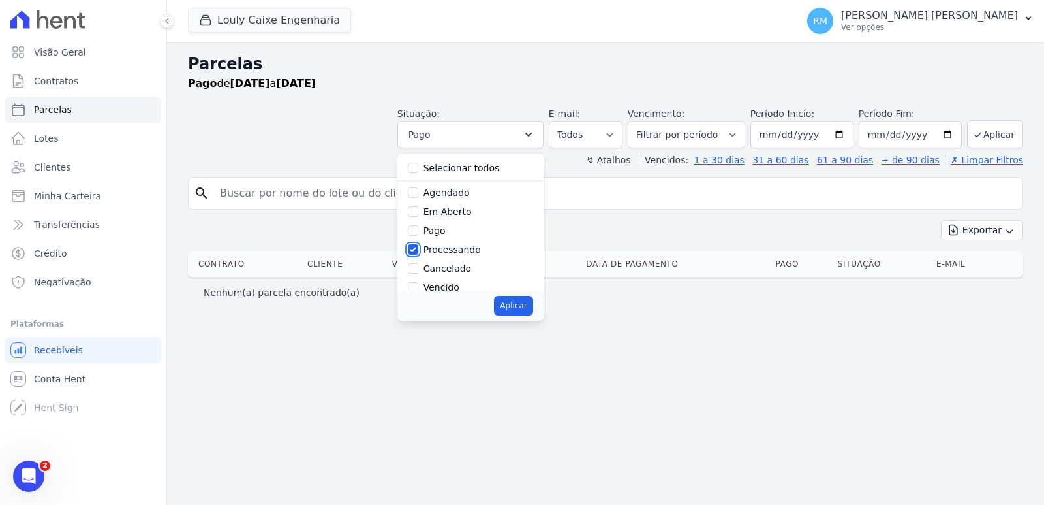
click at [418, 250] on input "Processando" at bounding box center [413, 249] width 10 height 10
checkbox input "false"
click at [529, 302] on button "Aplicar" at bounding box center [513, 306] width 39 height 20
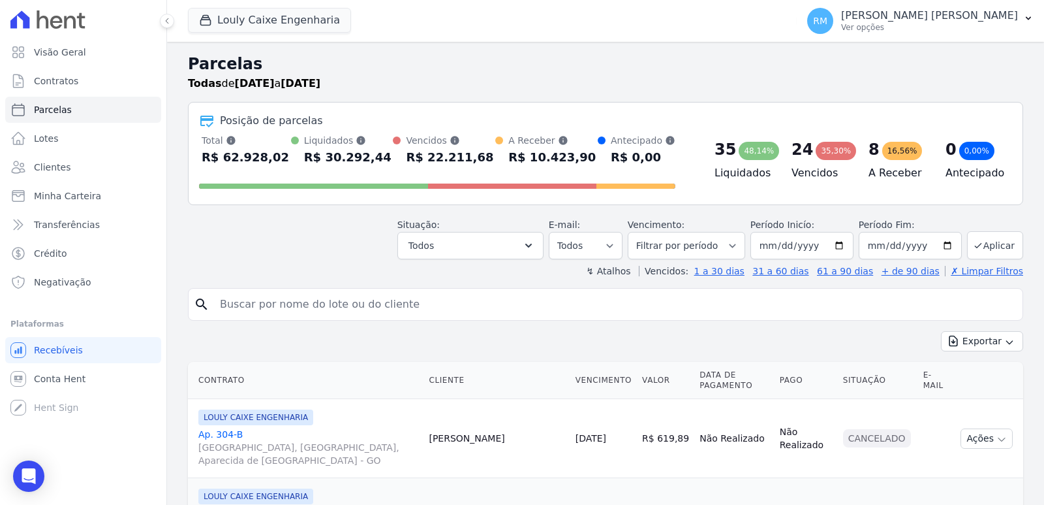
select select
click at [993, 245] on button "Aplicar" at bounding box center [995, 245] width 56 height 28
select select
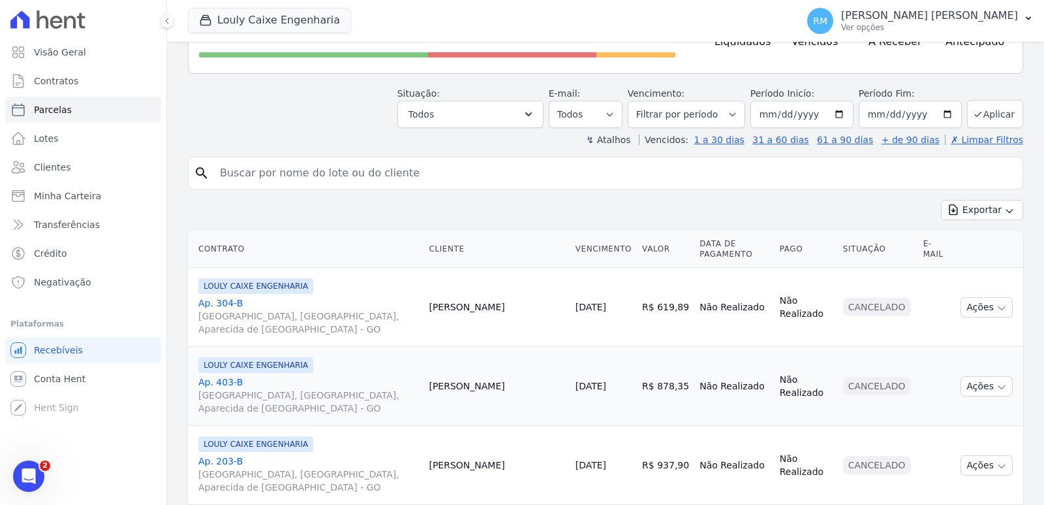
scroll to position [196, 0]
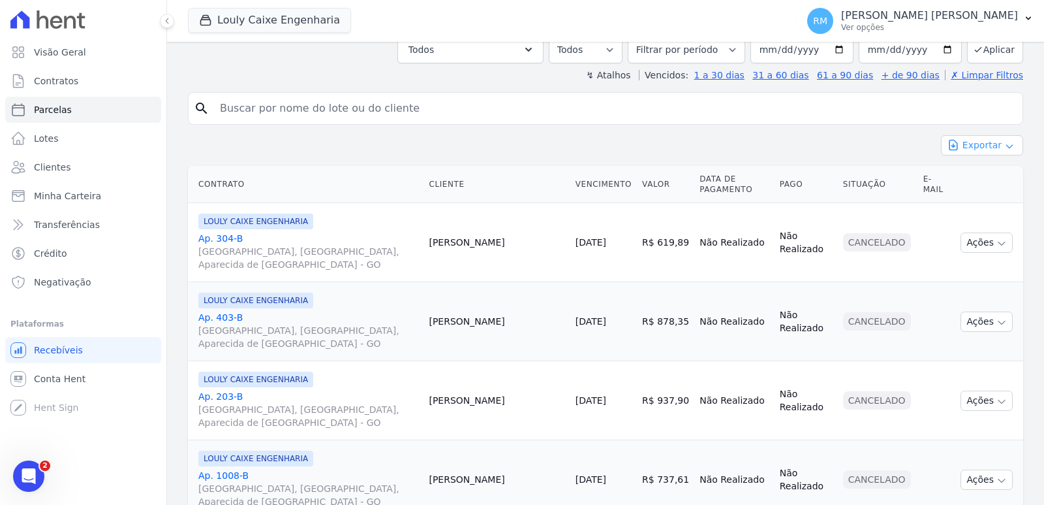
click at [971, 146] on button "Exportar" at bounding box center [982, 145] width 82 height 20
click at [971, 196] on span "Exportar CSV" at bounding box center [980, 198] width 69 height 13
